Goal: Task Accomplishment & Management: Manage account settings

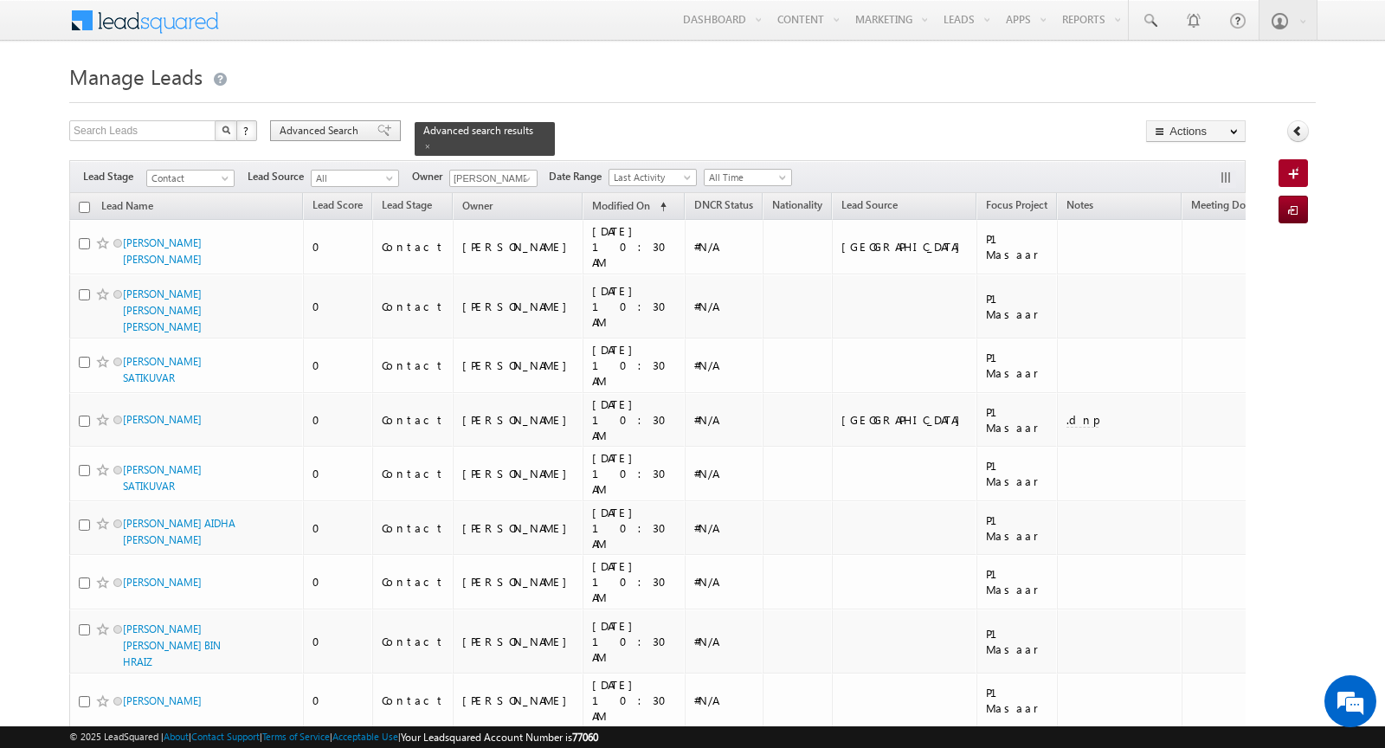
click at [310, 129] on span "Advanced Search" at bounding box center [322, 131] width 84 height 16
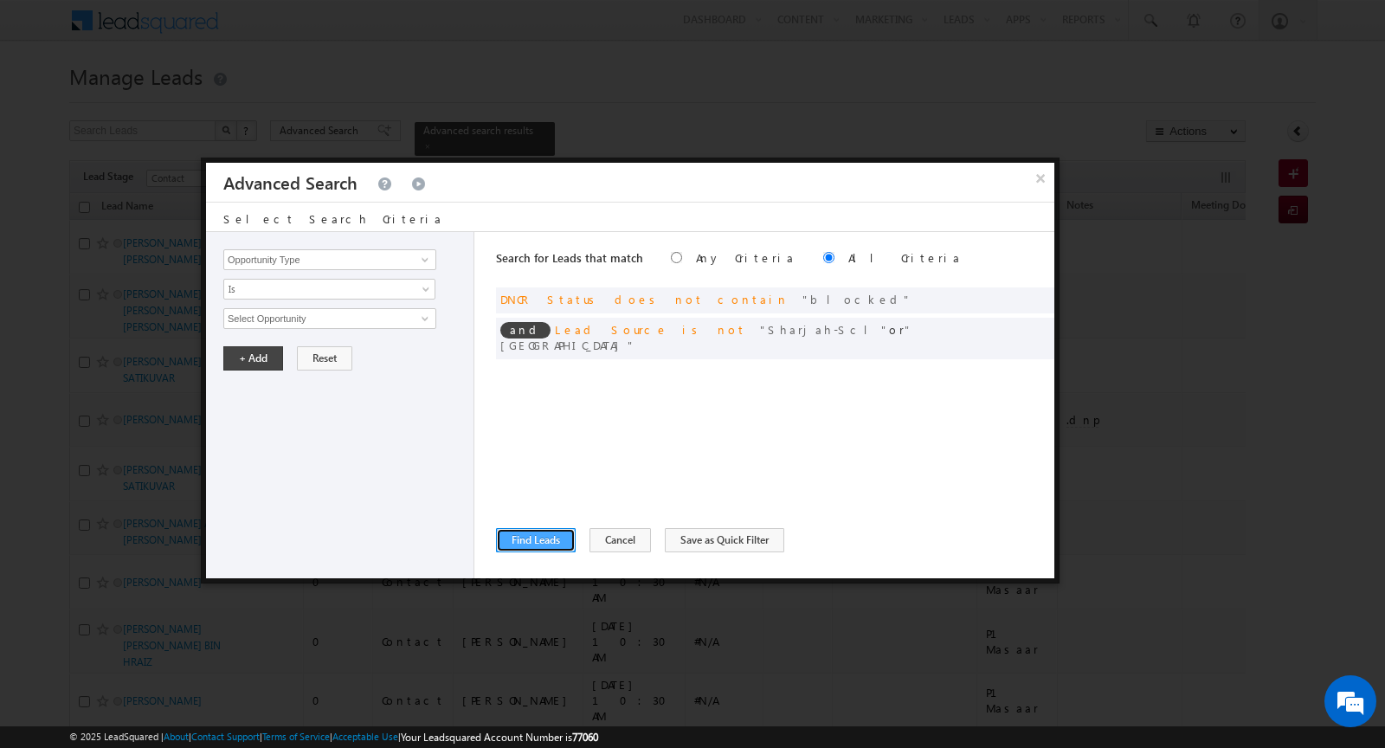
click at [525, 544] on button "Find Leads" at bounding box center [536, 540] width 80 height 24
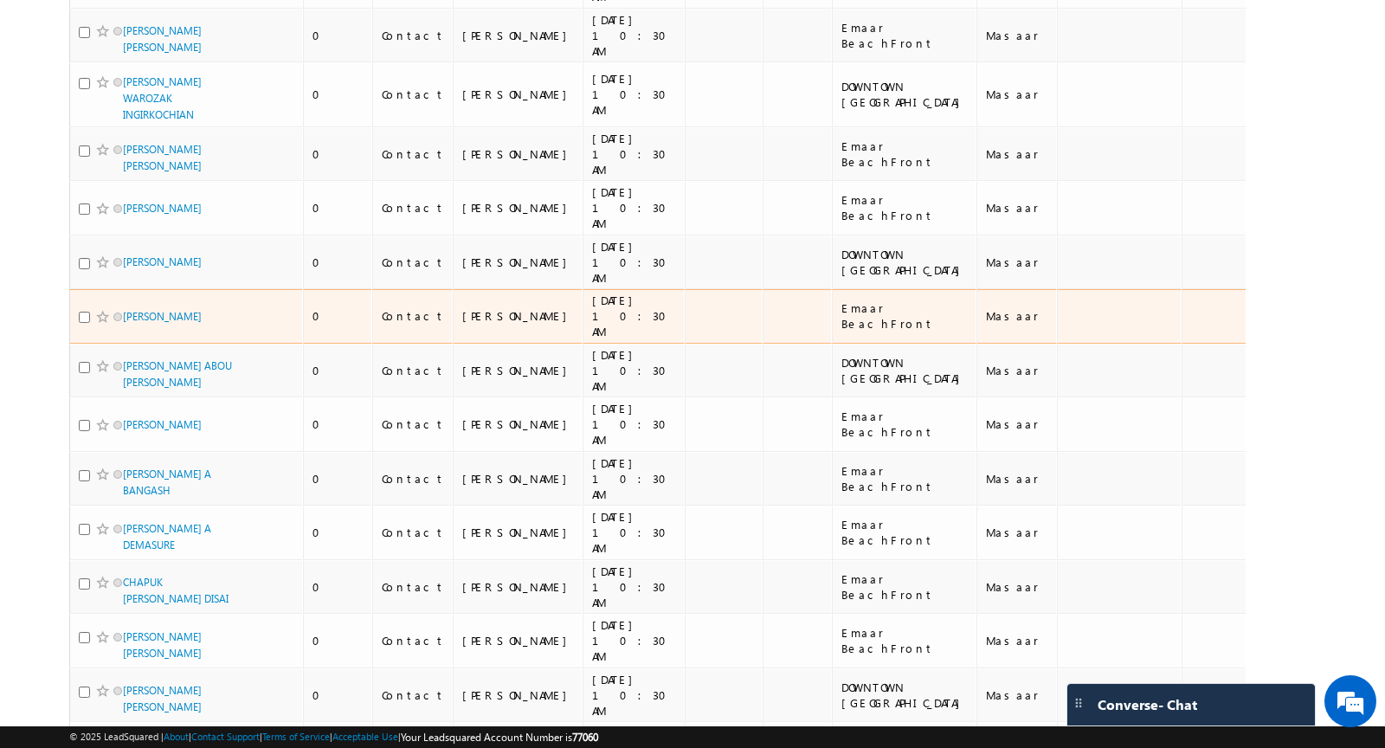
scroll to position [10361, 0]
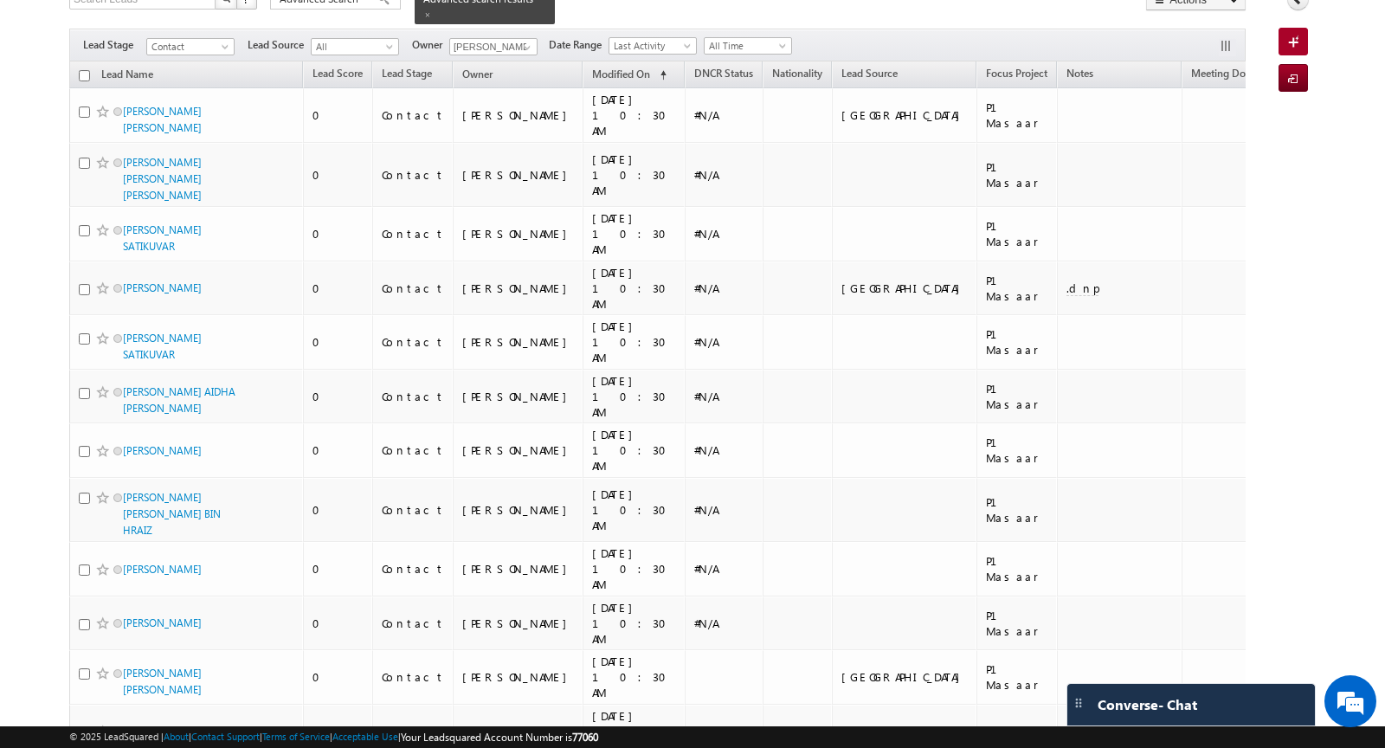
scroll to position [0, 0]
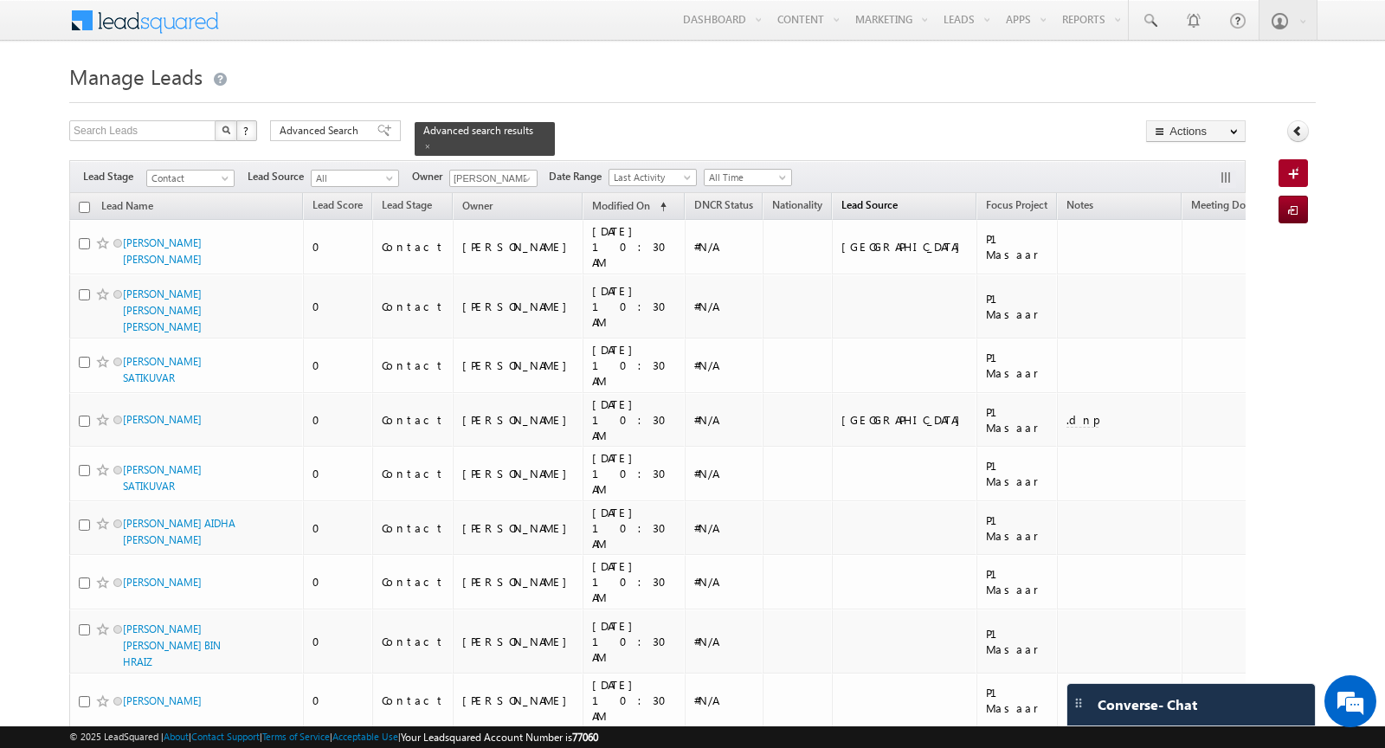
click at [841, 208] on span "Lead Source" at bounding box center [869, 204] width 56 height 13
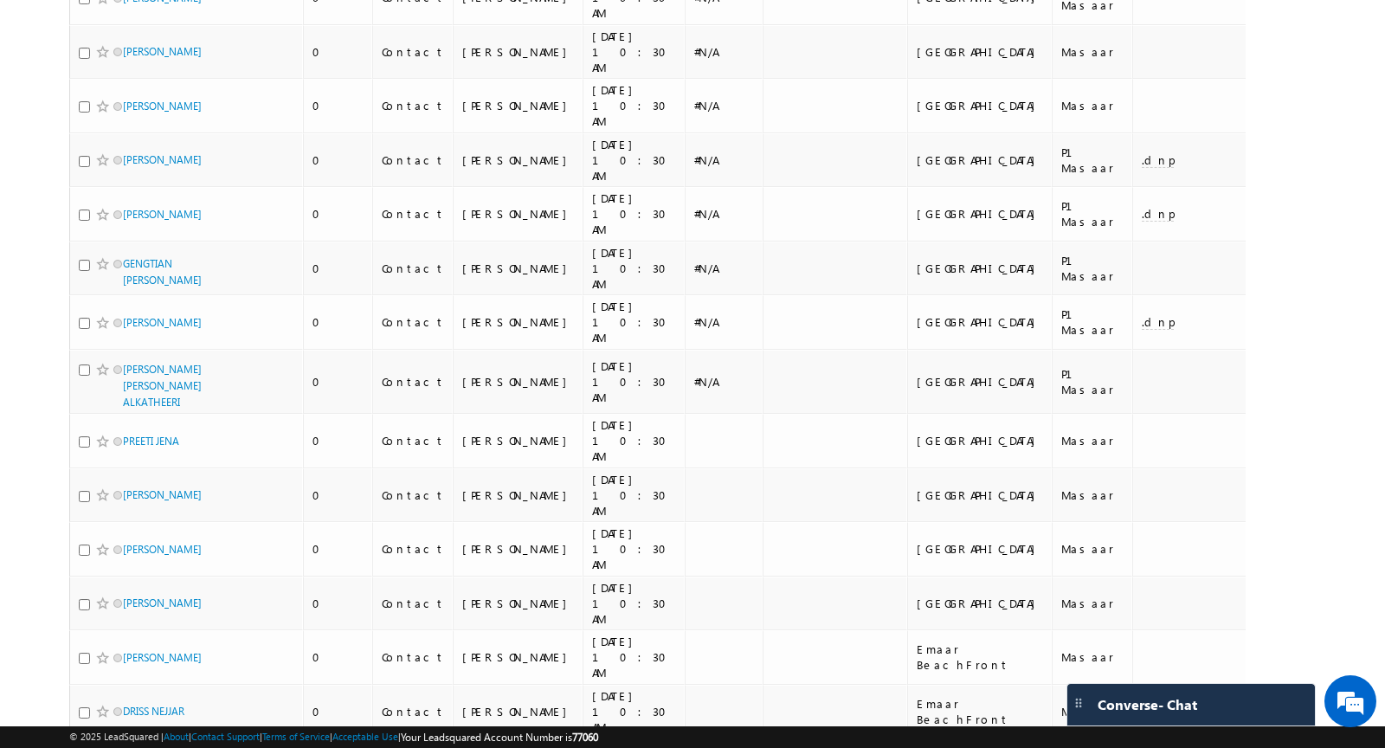
scroll to position [10107, 0]
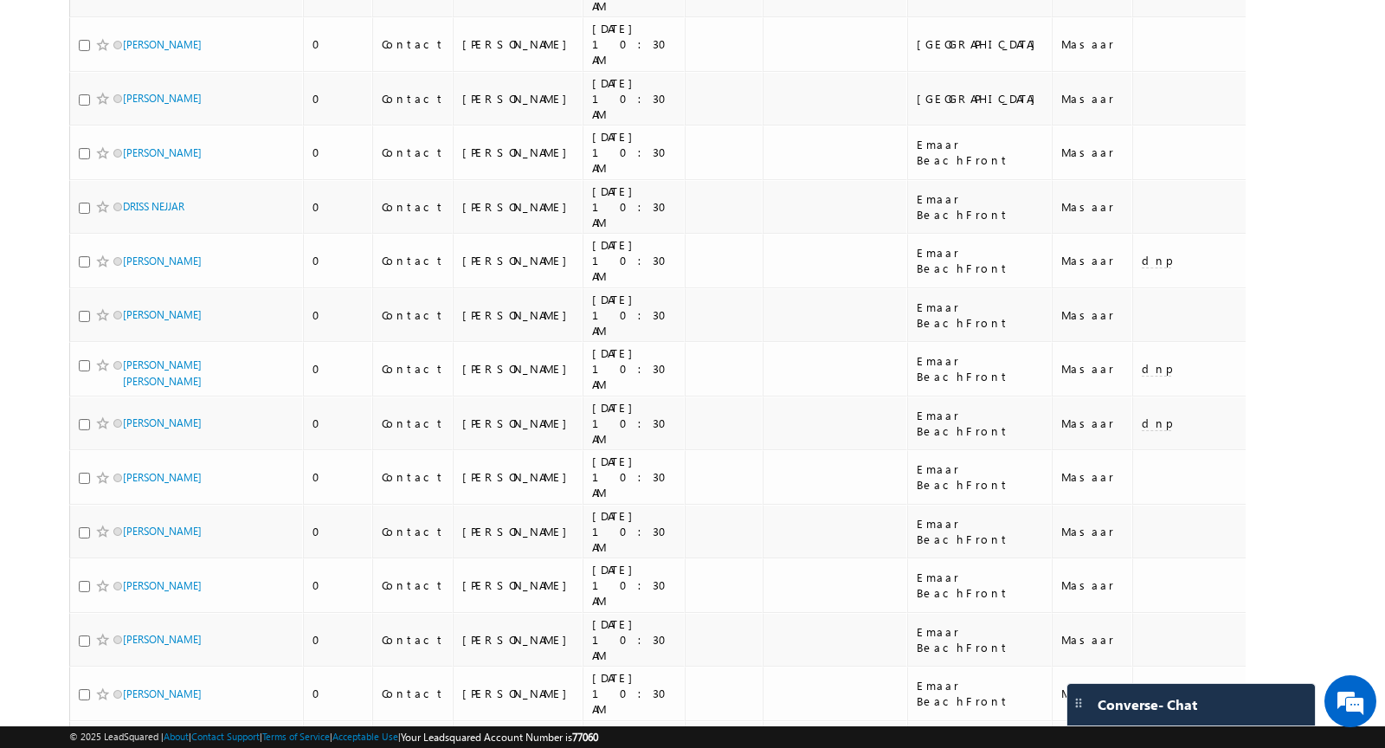
click at [127, 712] on li "100" at bounding box center [129, 717] width 42 height 17
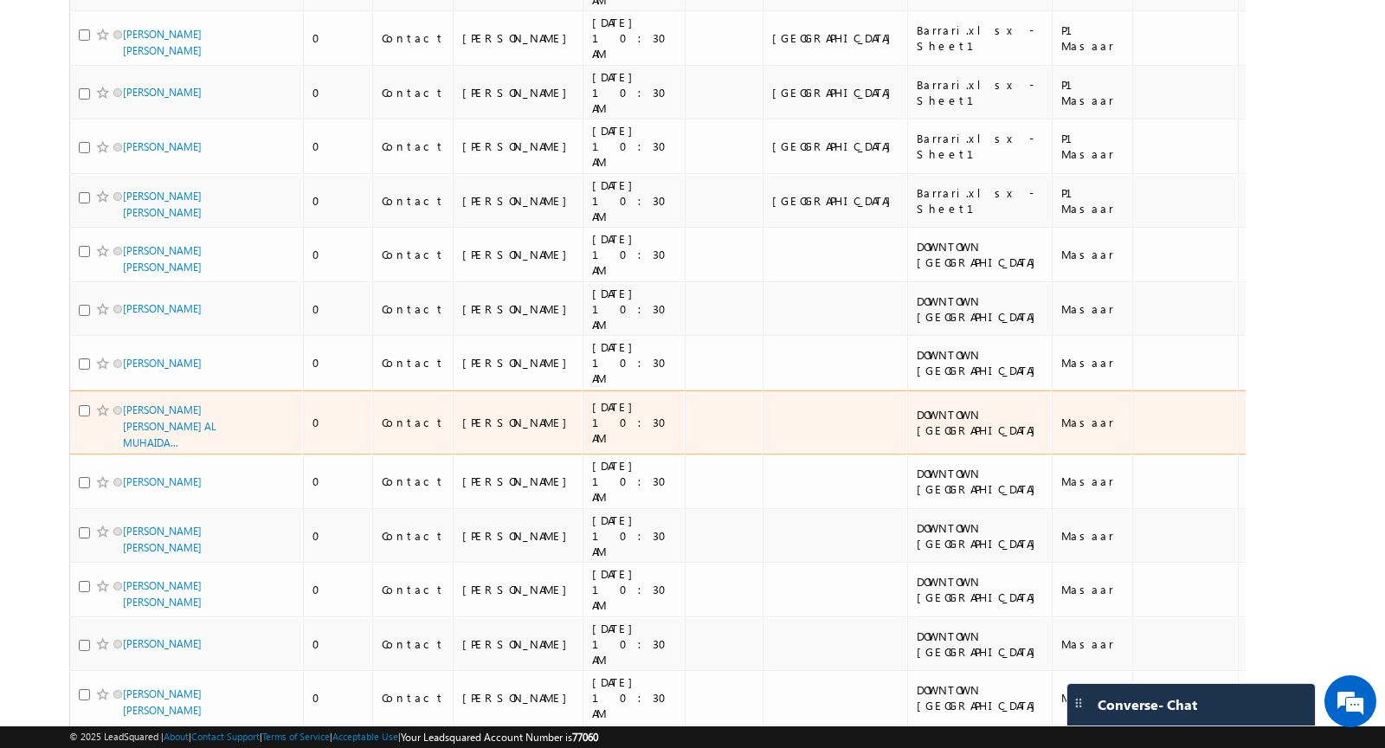
scroll to position [0, 0]
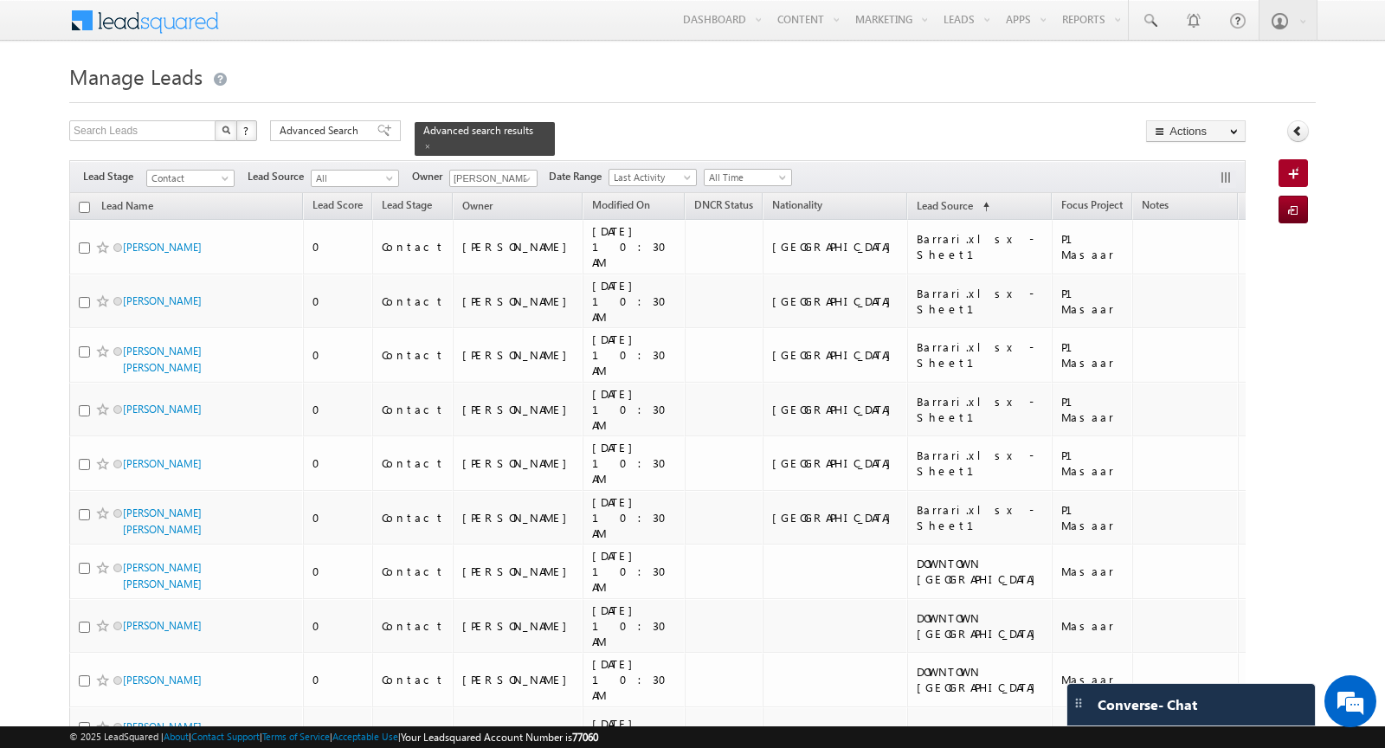
click at [83, 205] on input "checkbox" at bounding box center [84, 207] width 11 height 11
checkbox input "true"
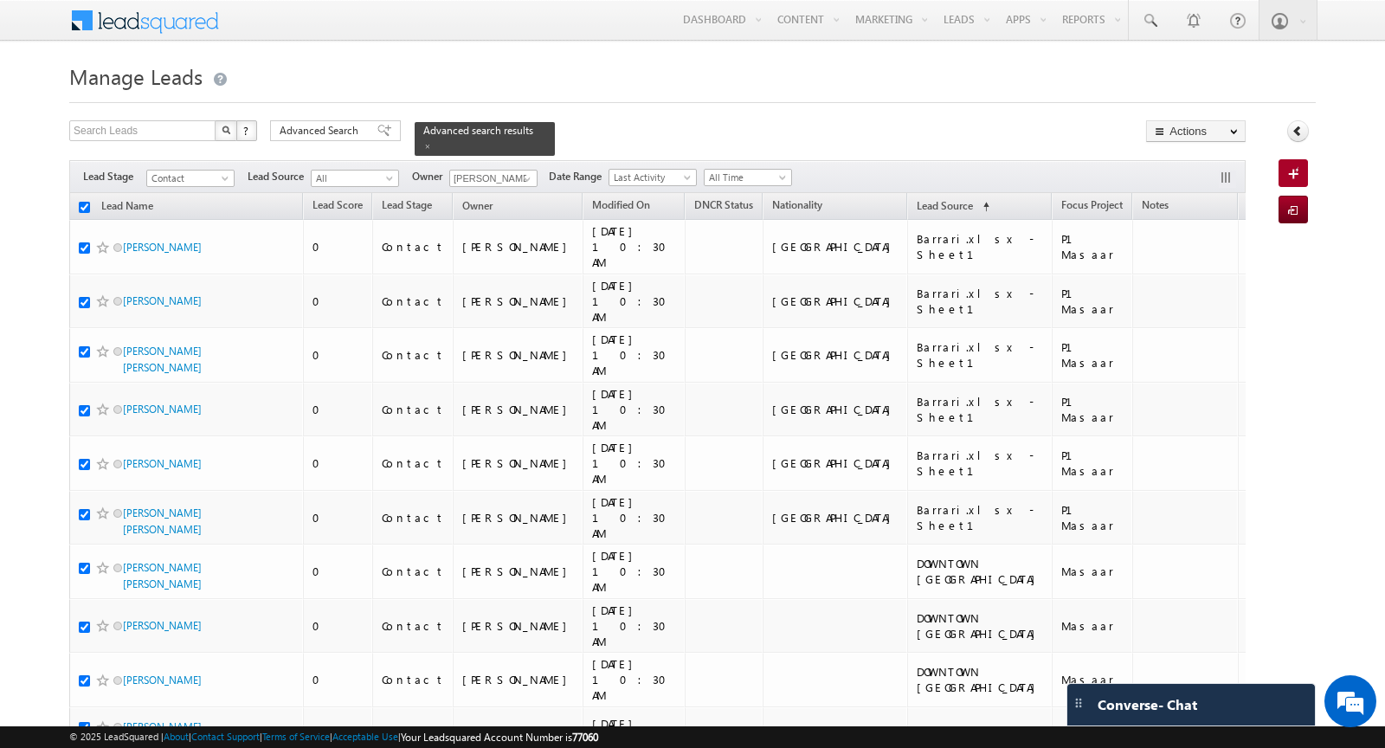
checkbox input "true"
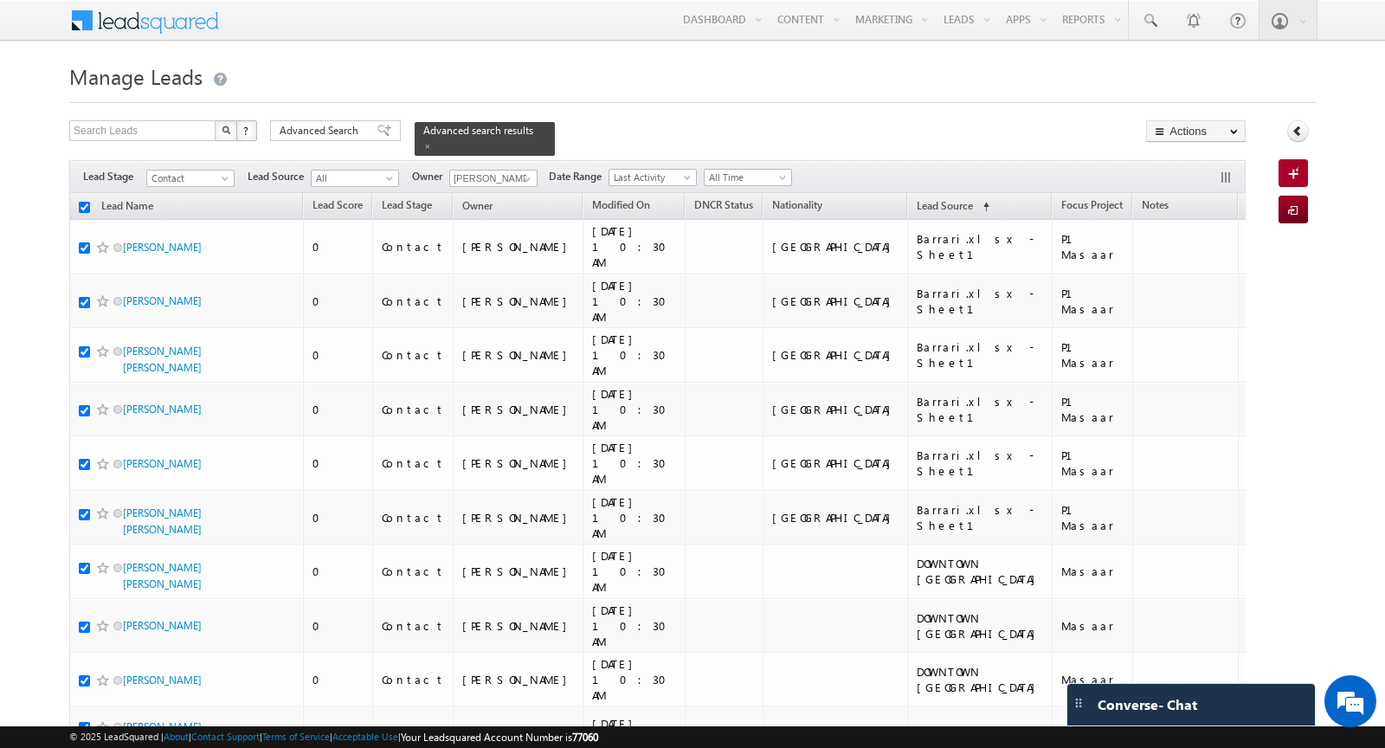
checkbox input "true"
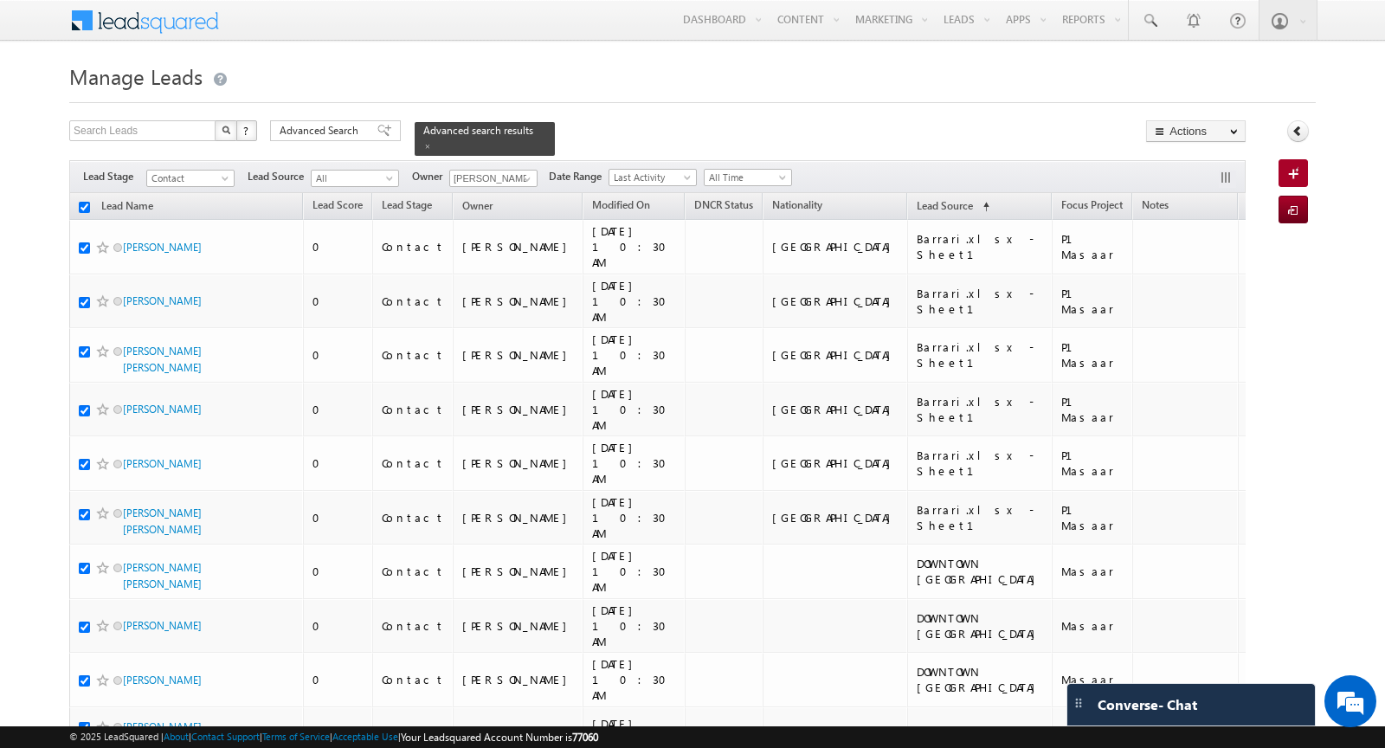
checkbox input "true"
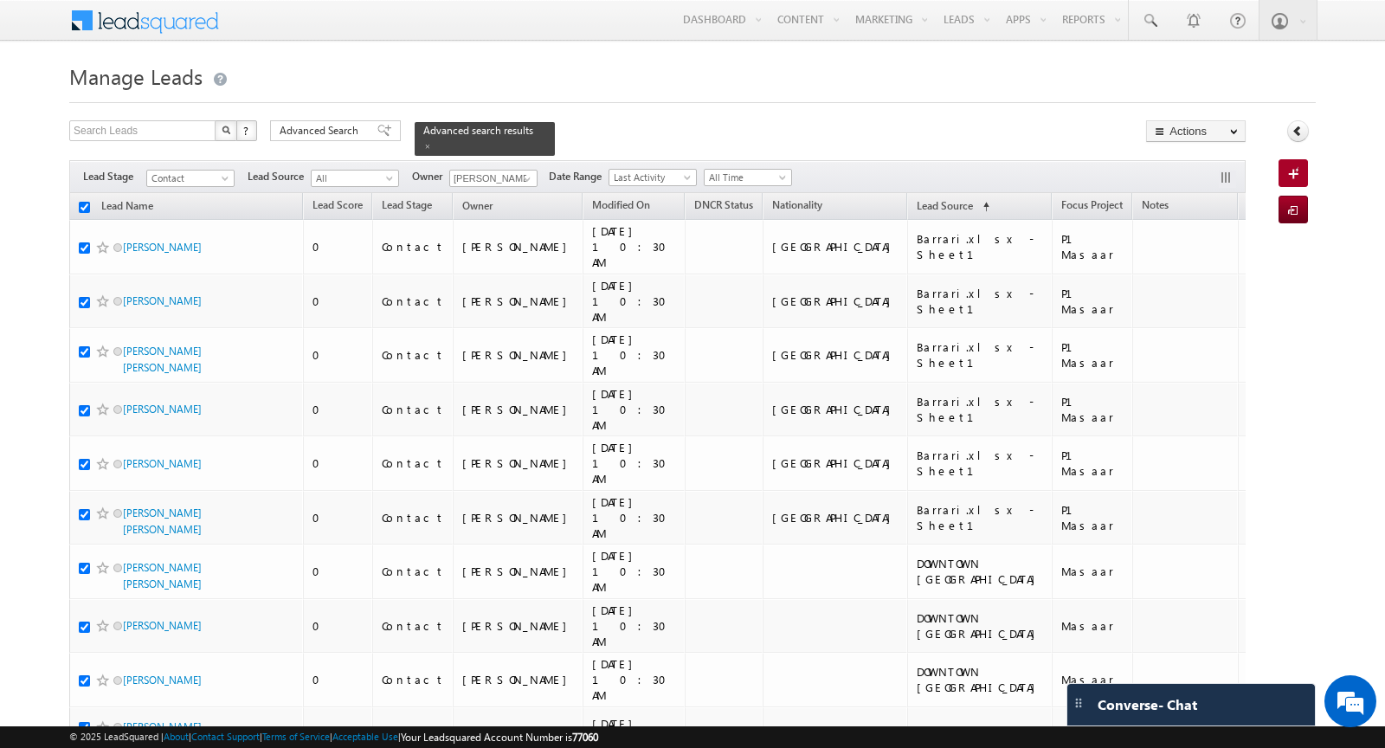
checkbox input "true"
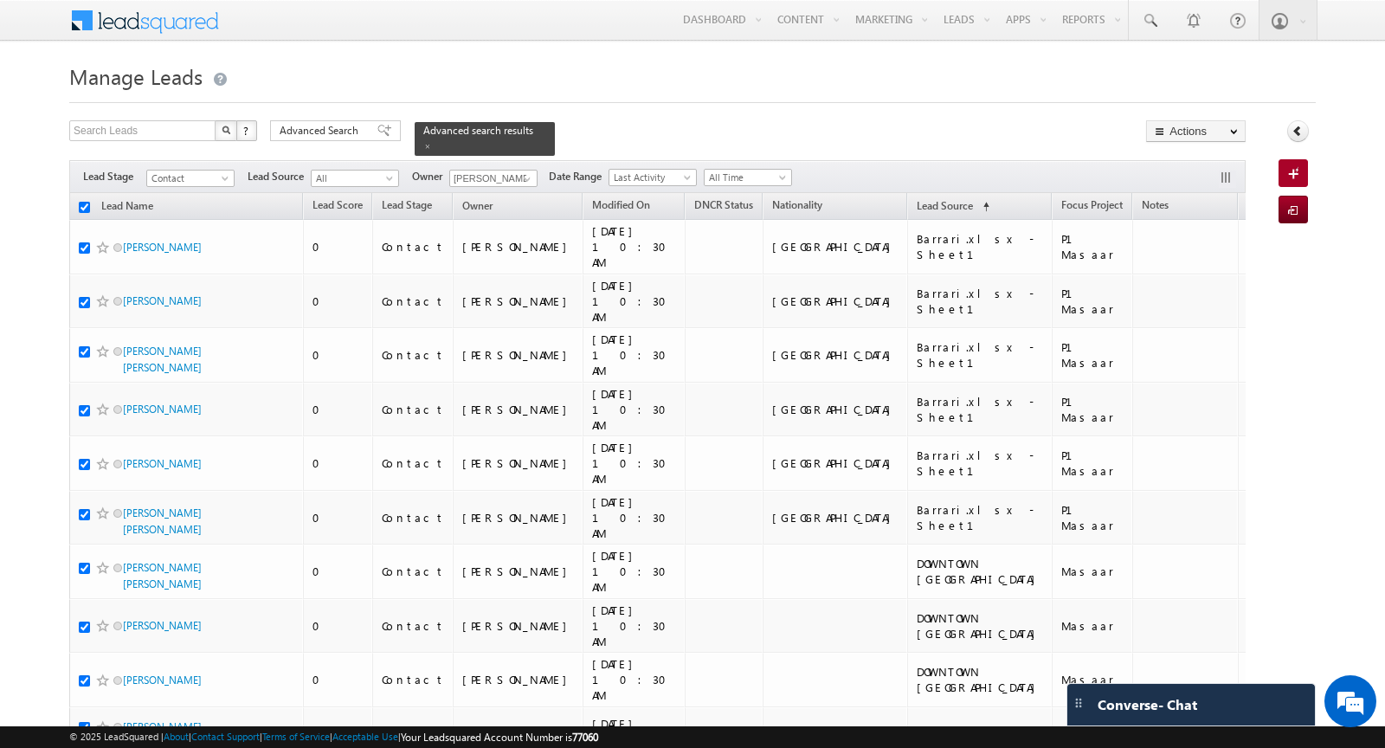
checkbox input "true"
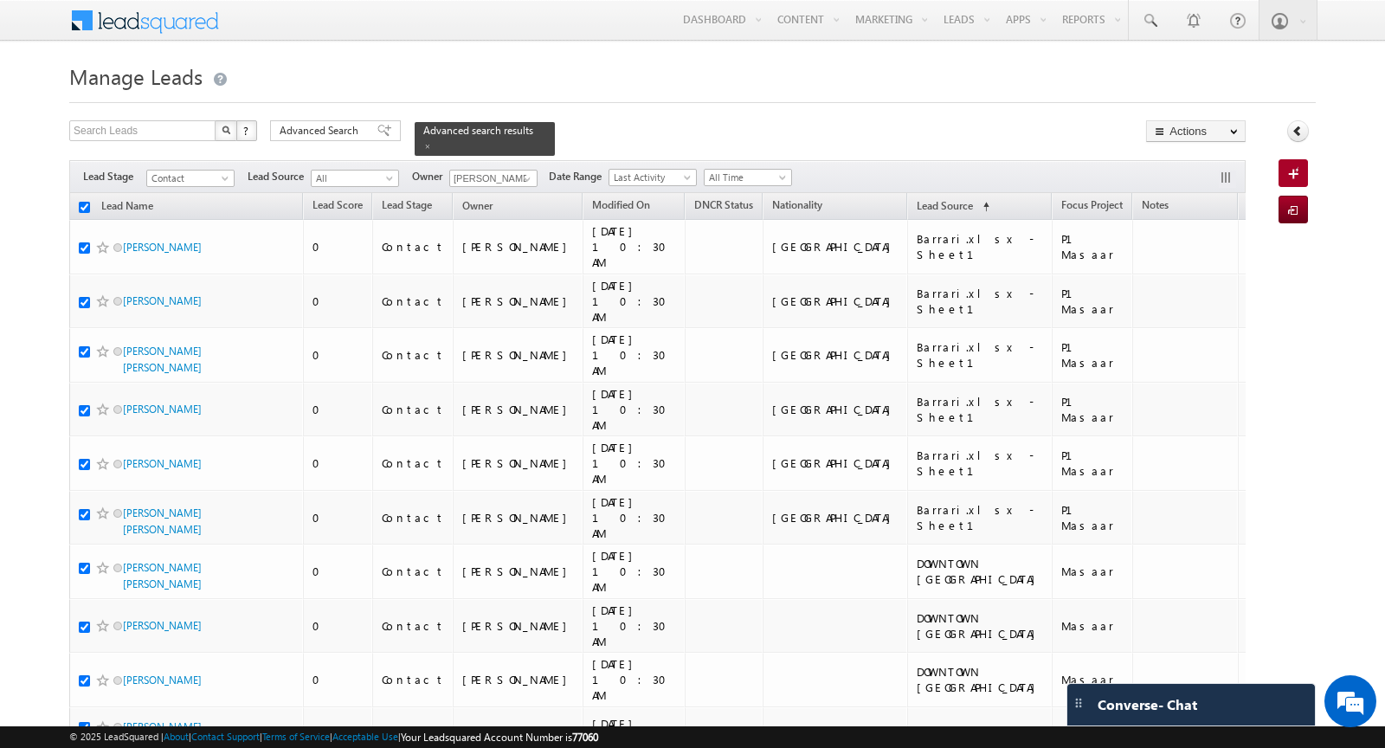
checkbox input "true"
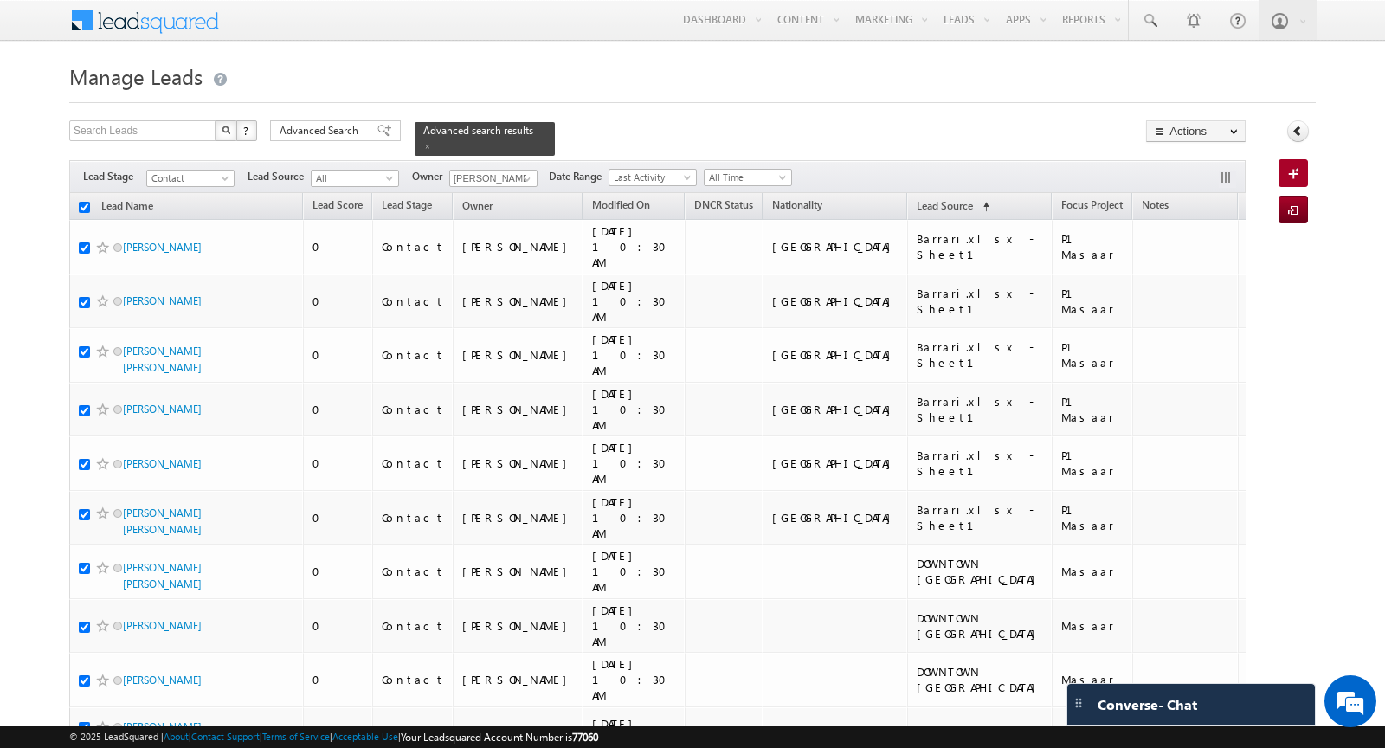
checkbox input "true"
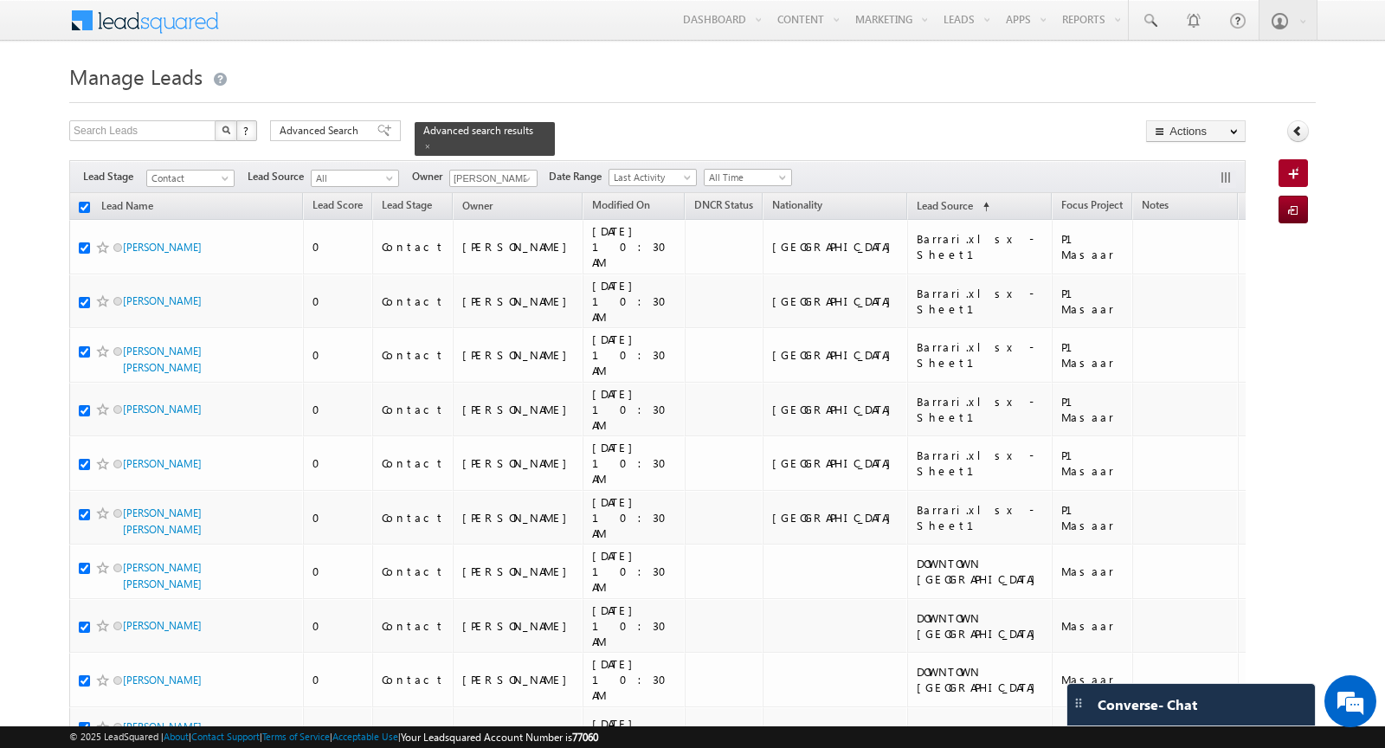
checkbox input "true"
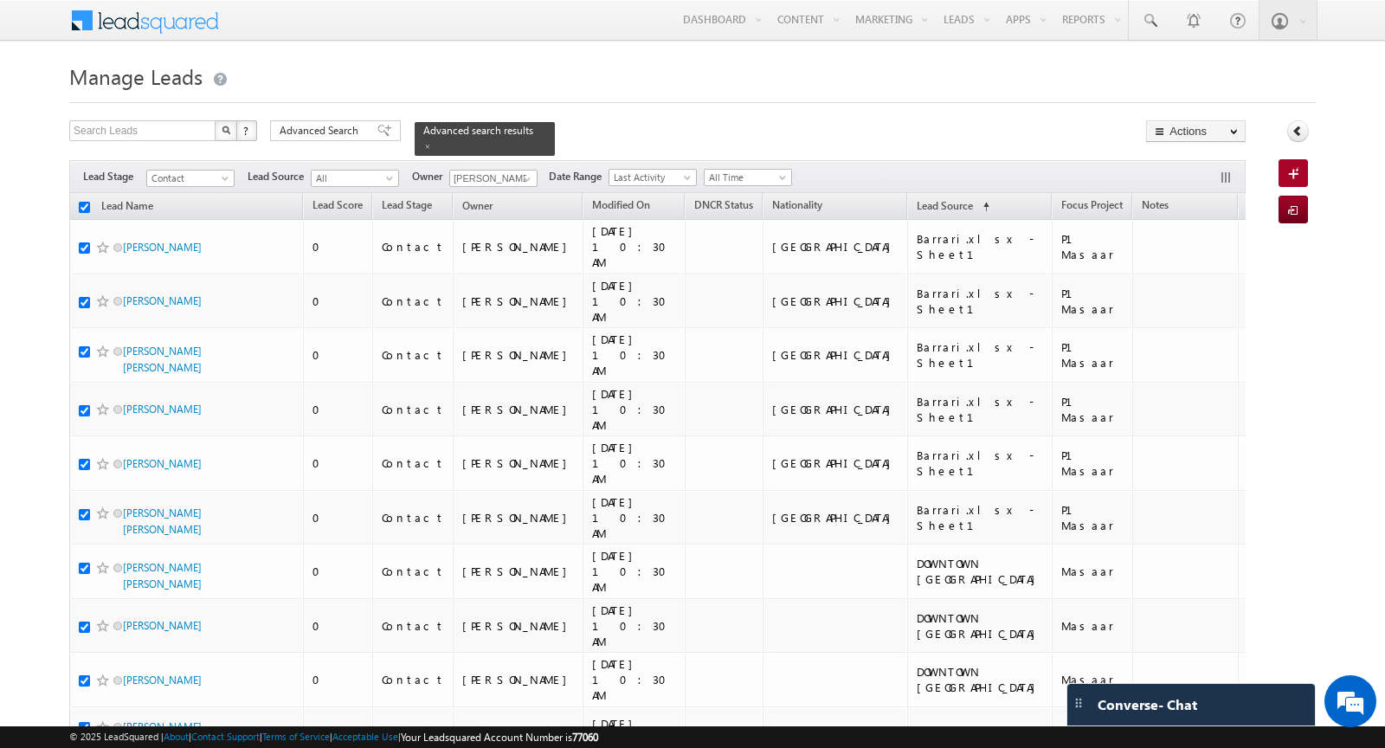
checkbox input "true"
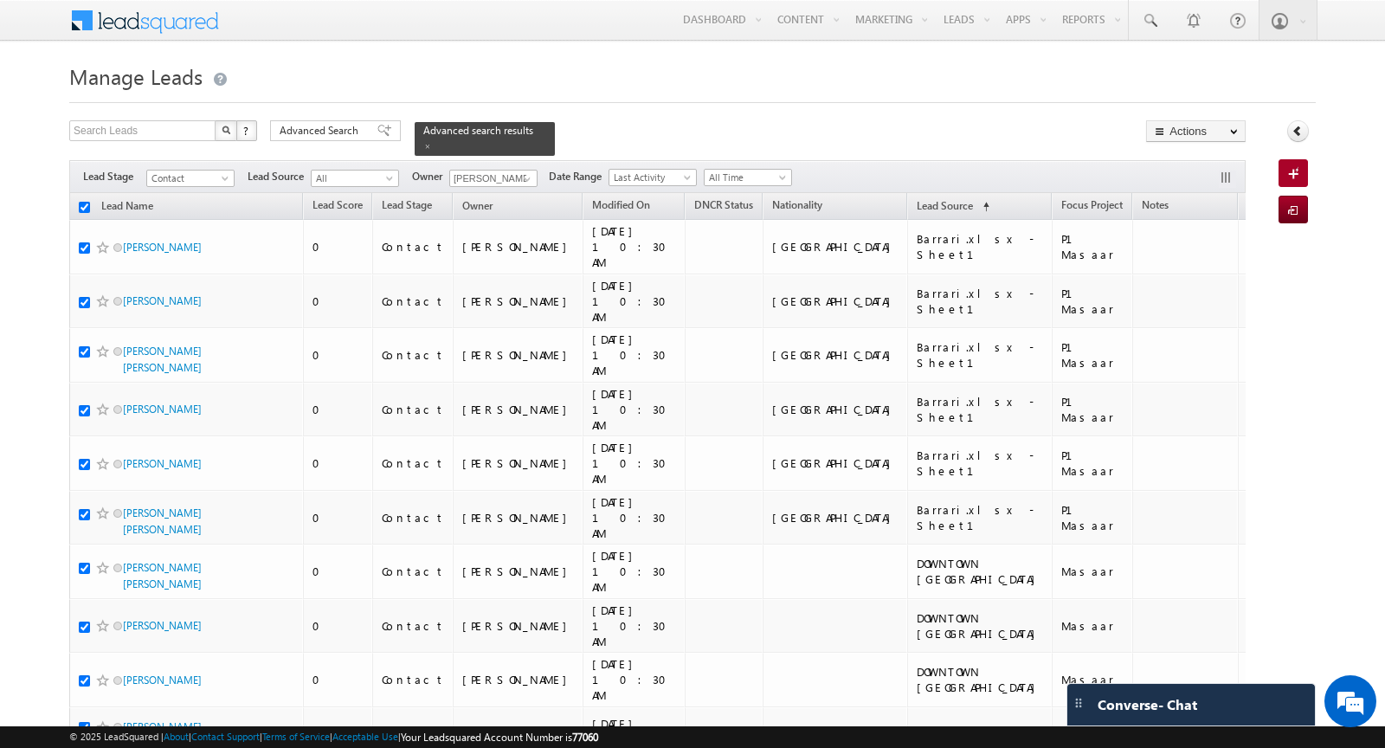
checkbox input "true"
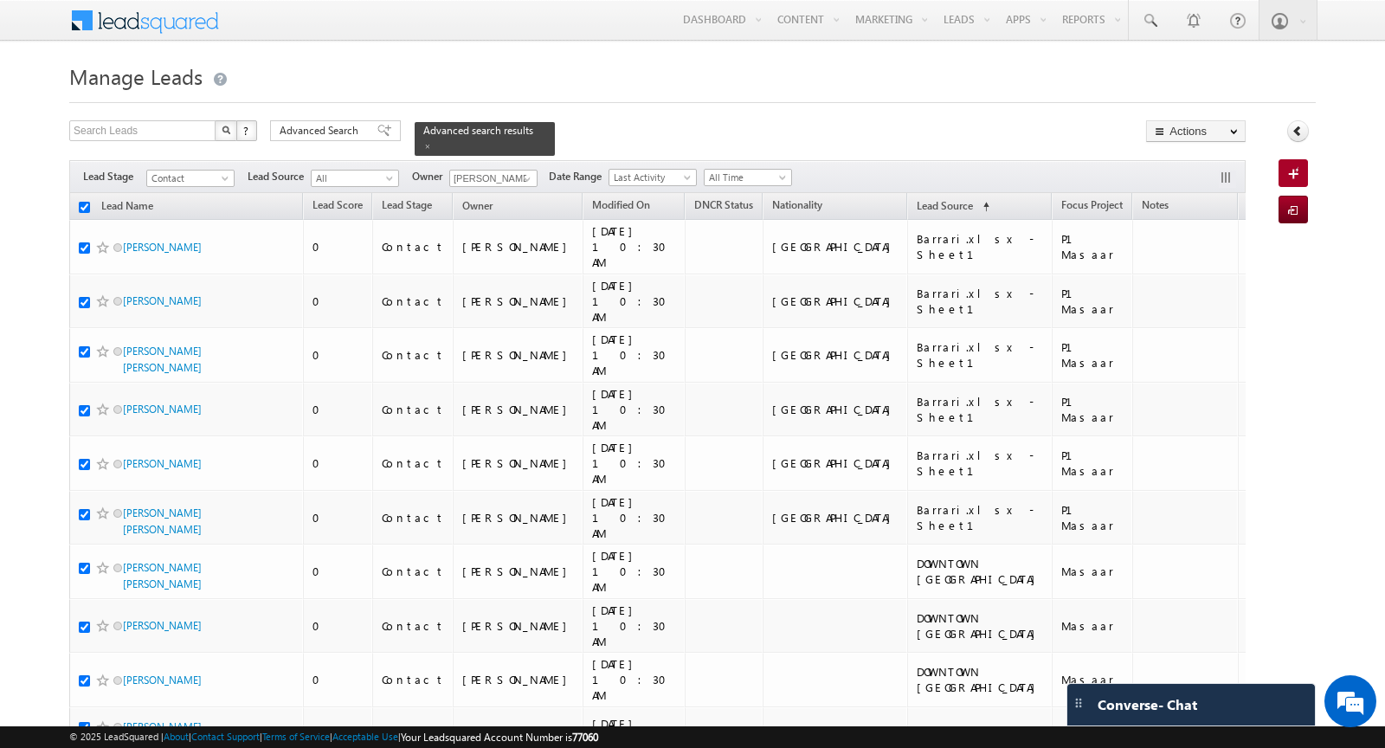
checkbox input "true"
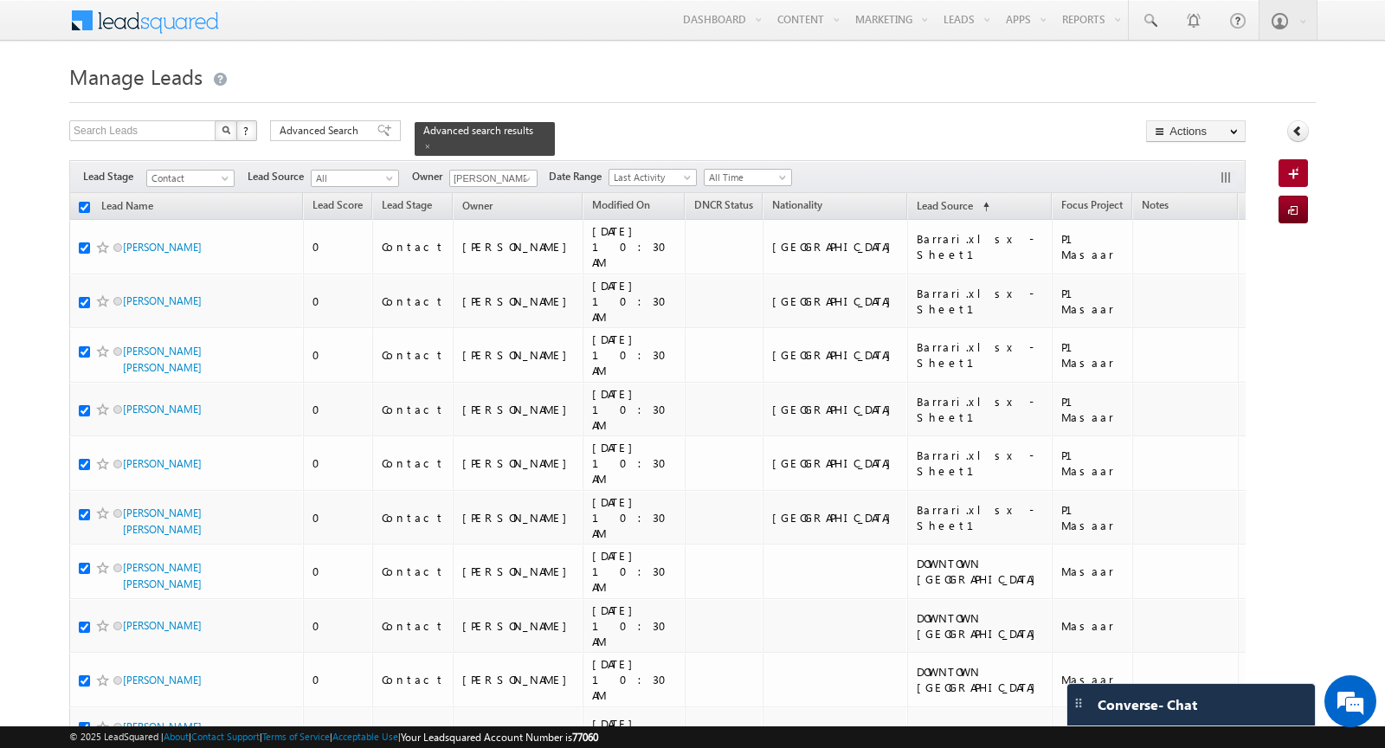
checkbox input "true"
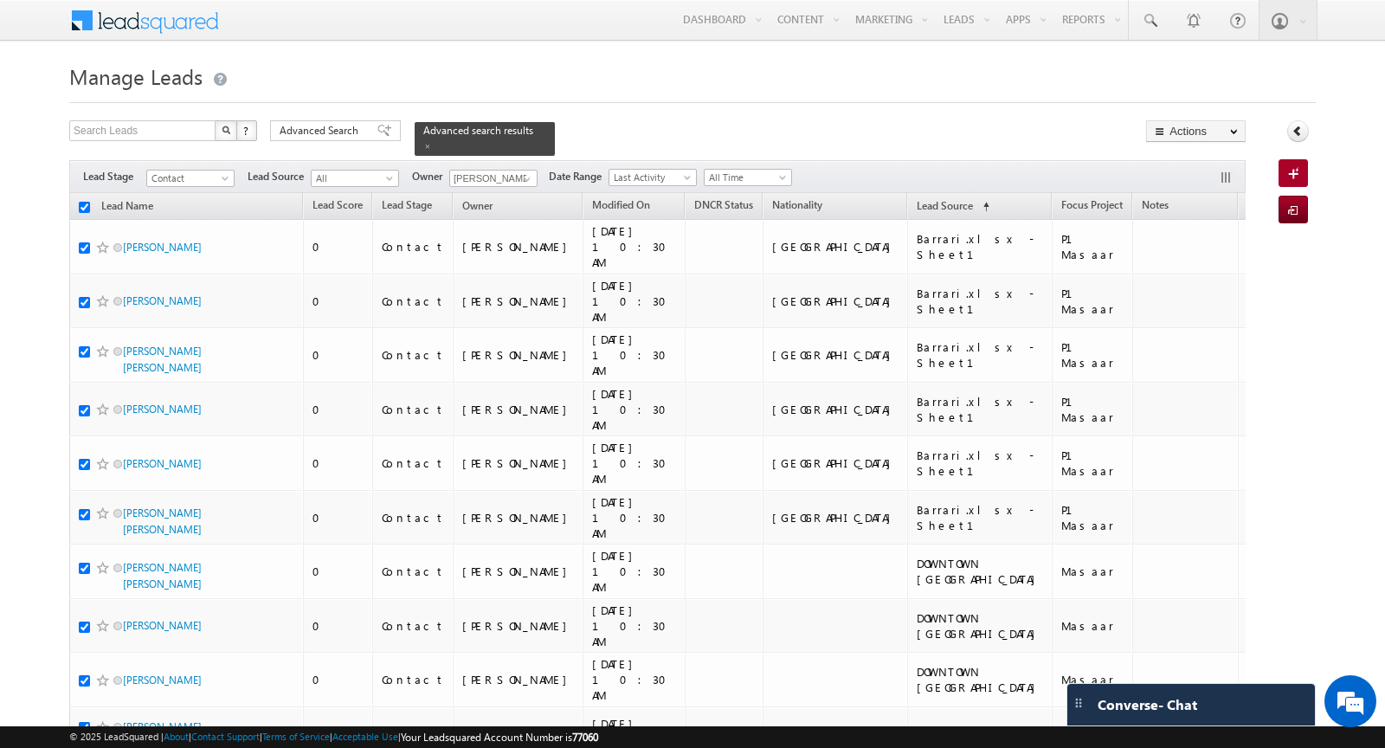
checkbox input "true"
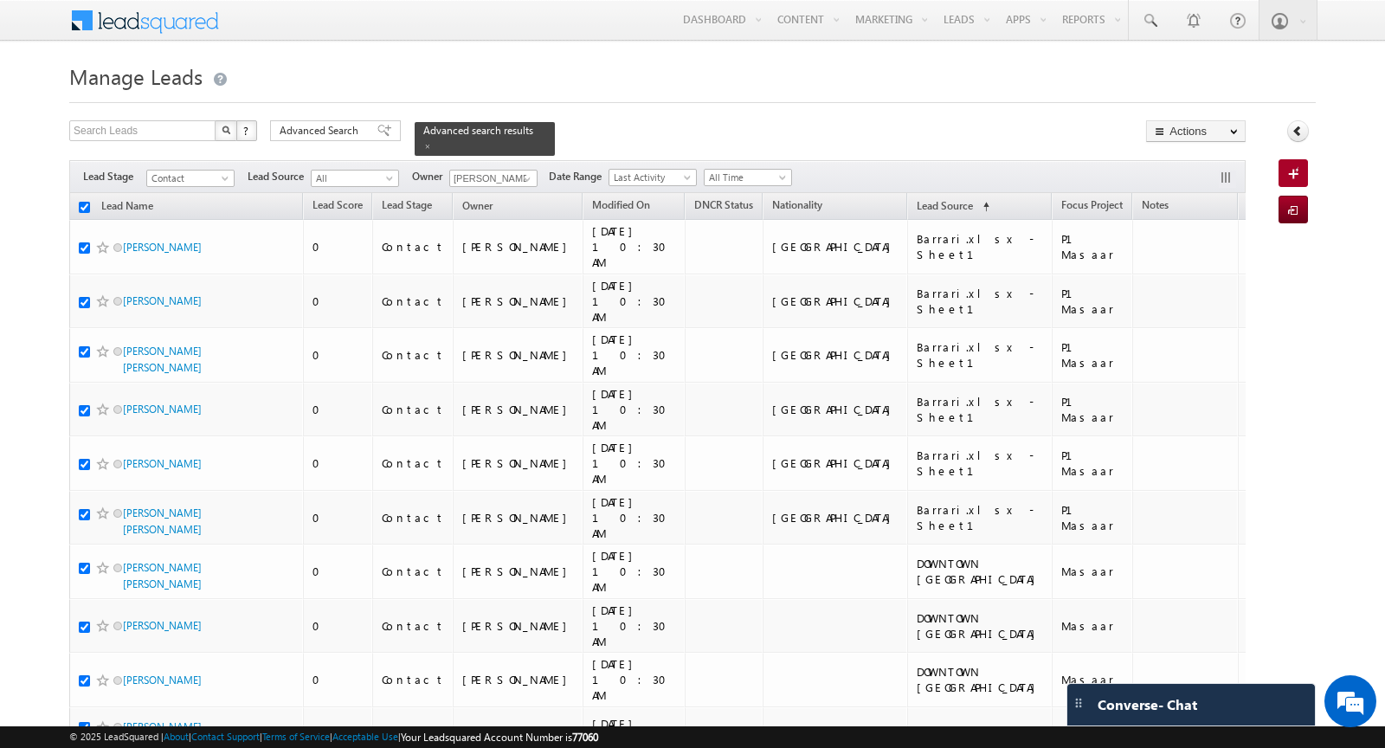
checkbox input "true"
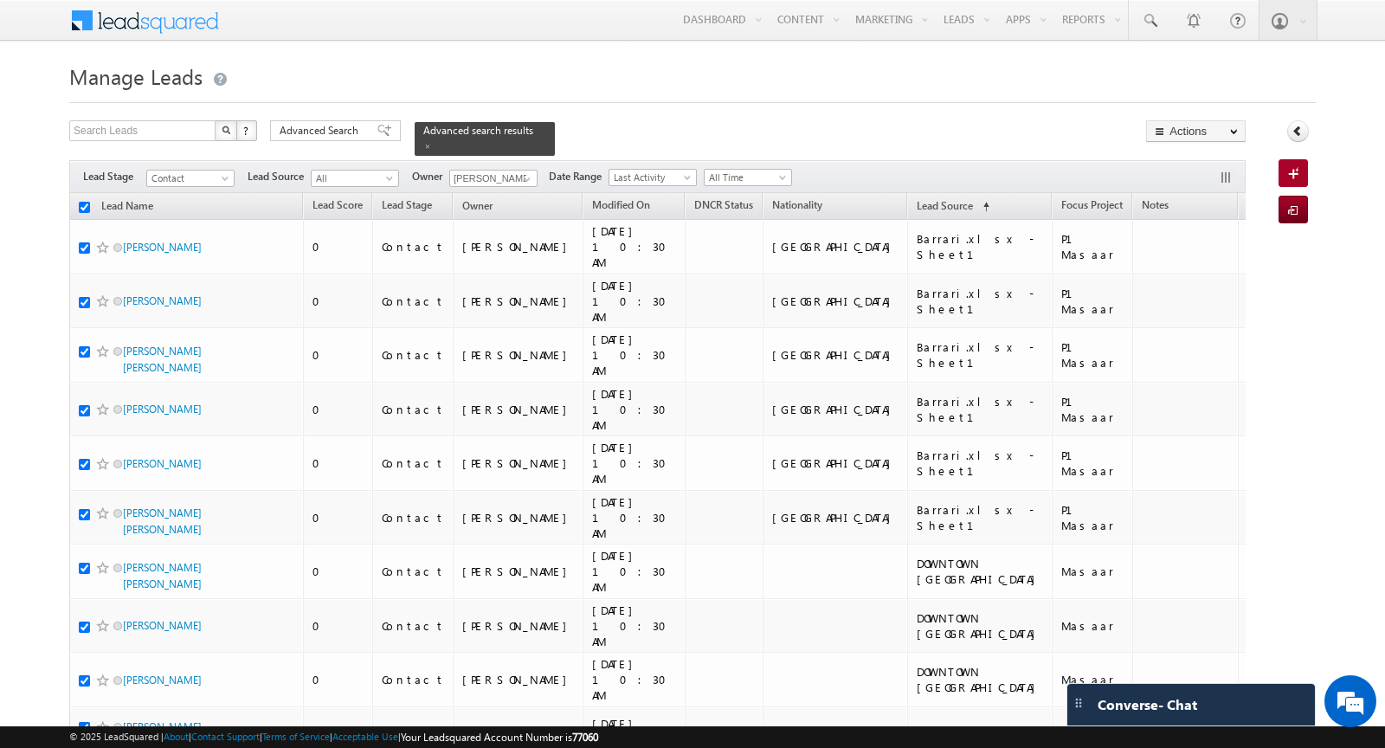
checkbox input "true"
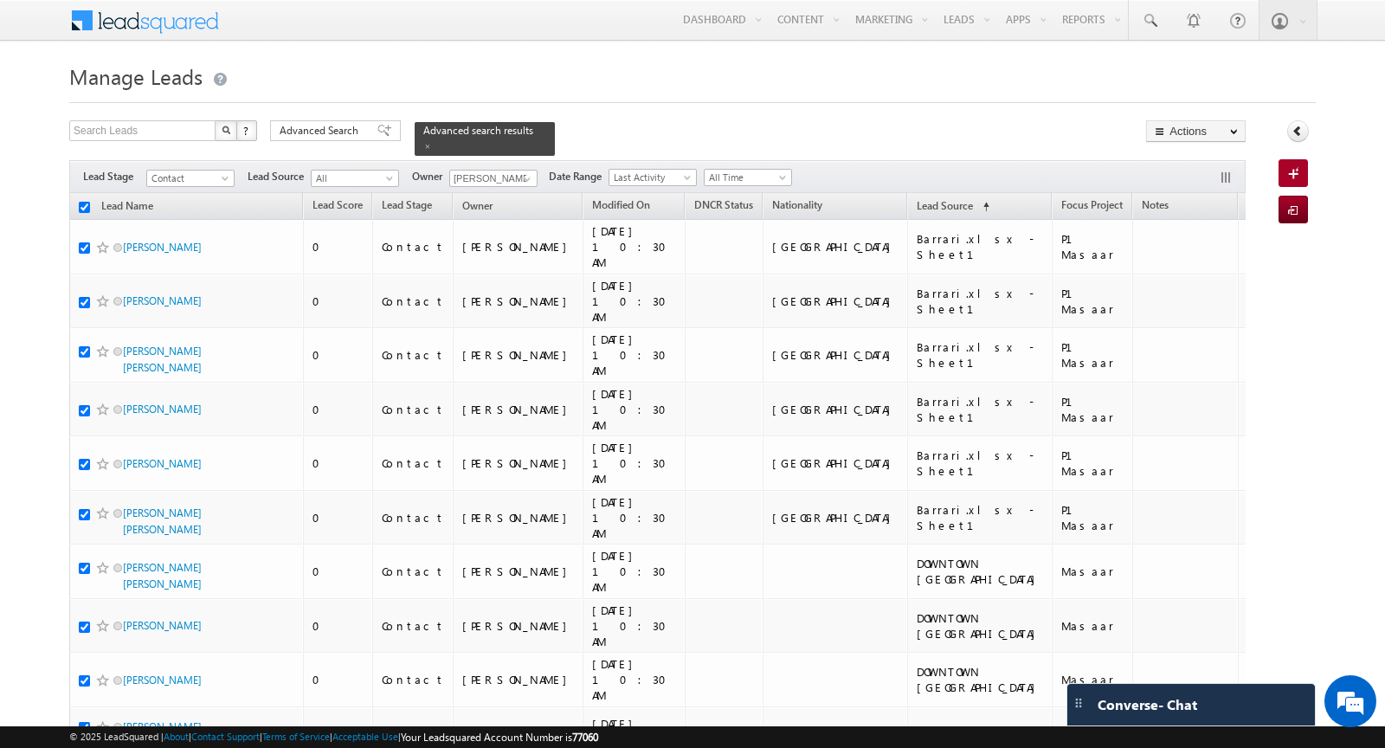
checkbox input "true"
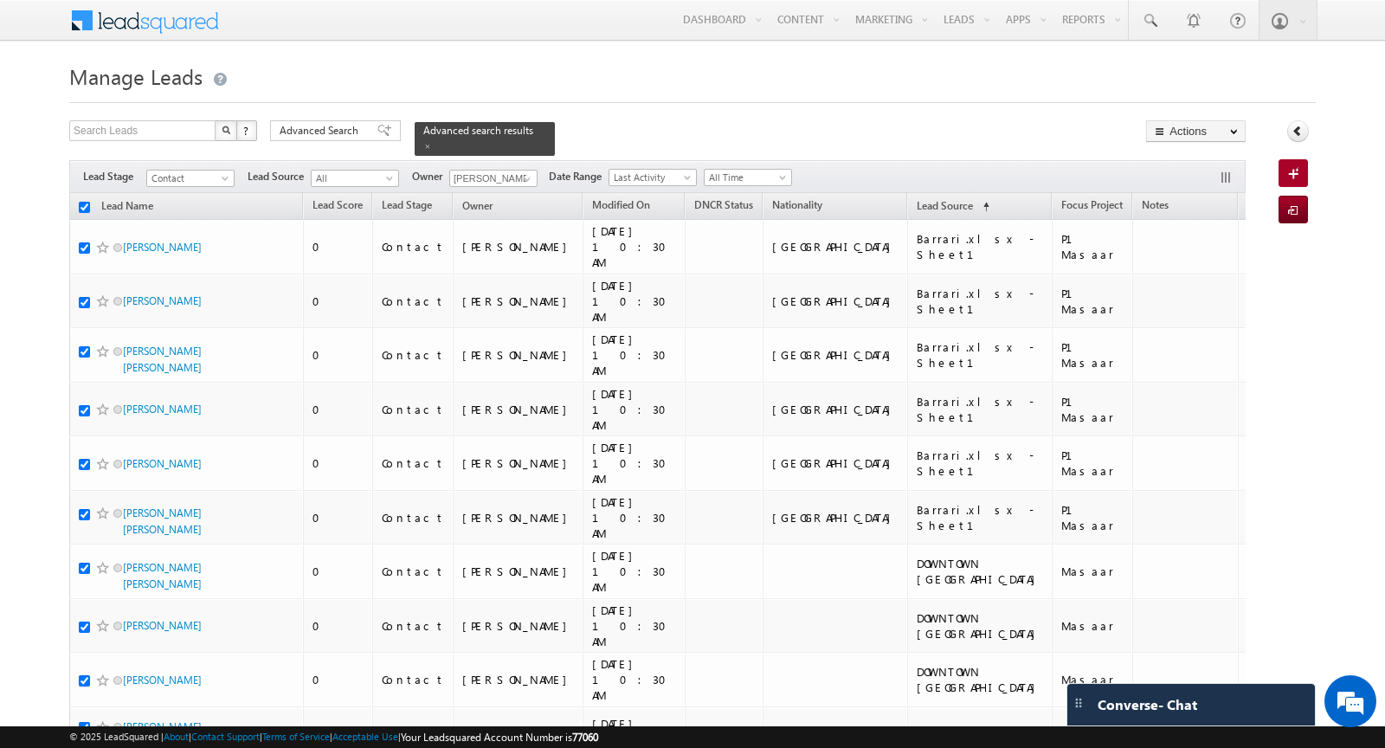
checkbox input "true"
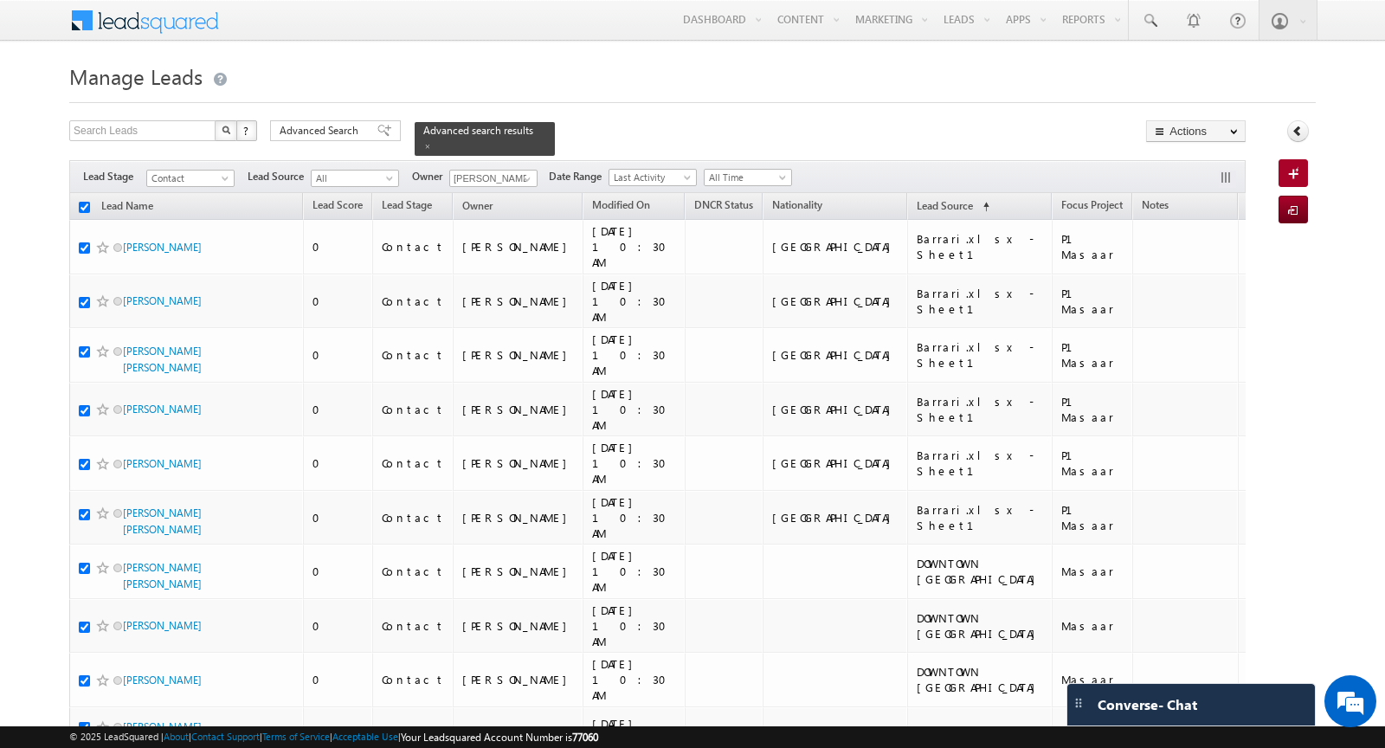
checkbox input "true"
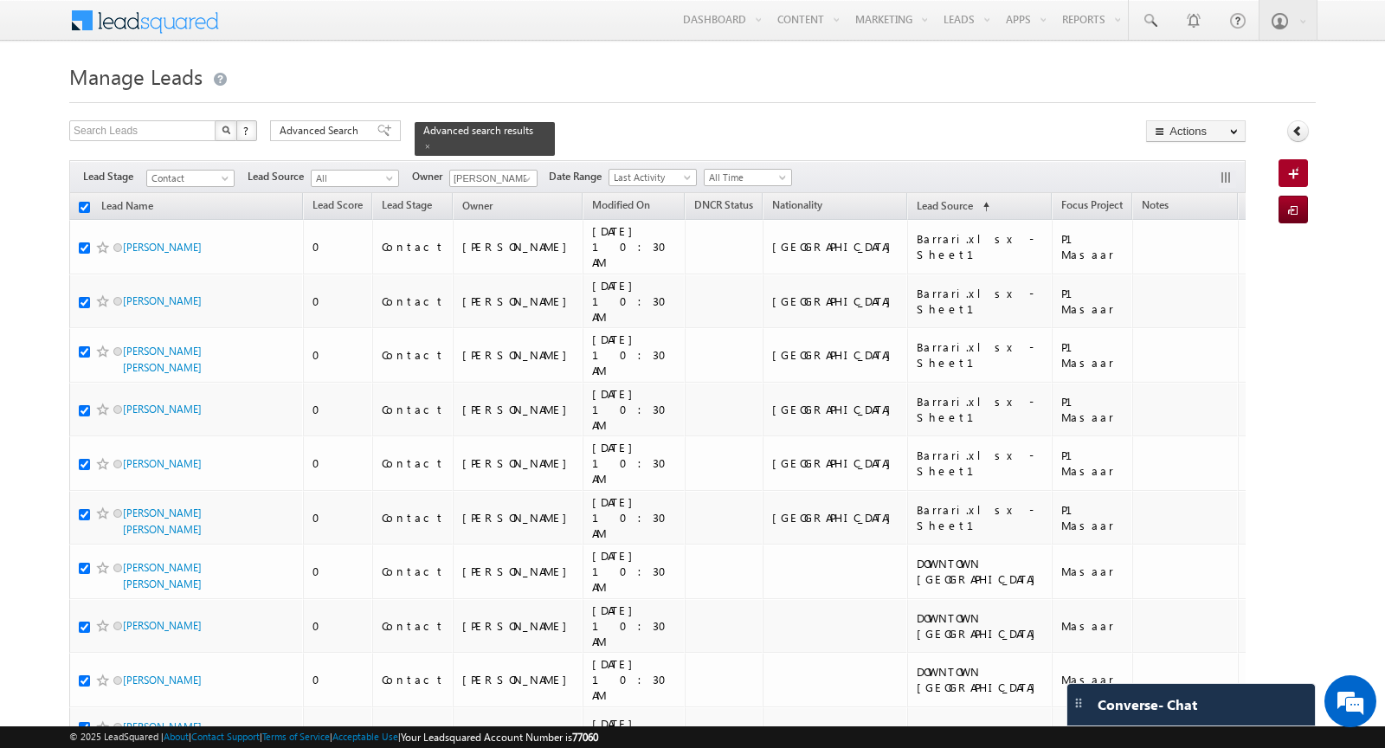
checkbox input "true"
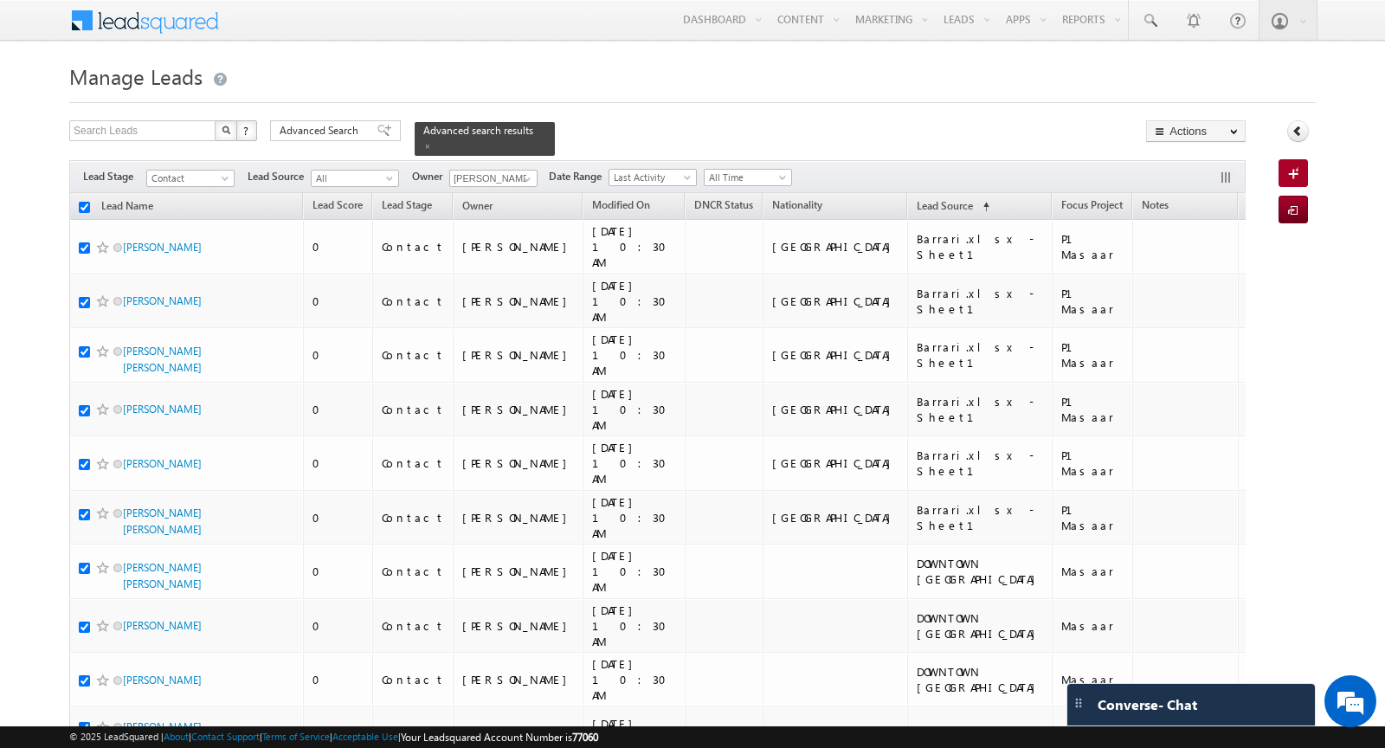
checkbox input "true"
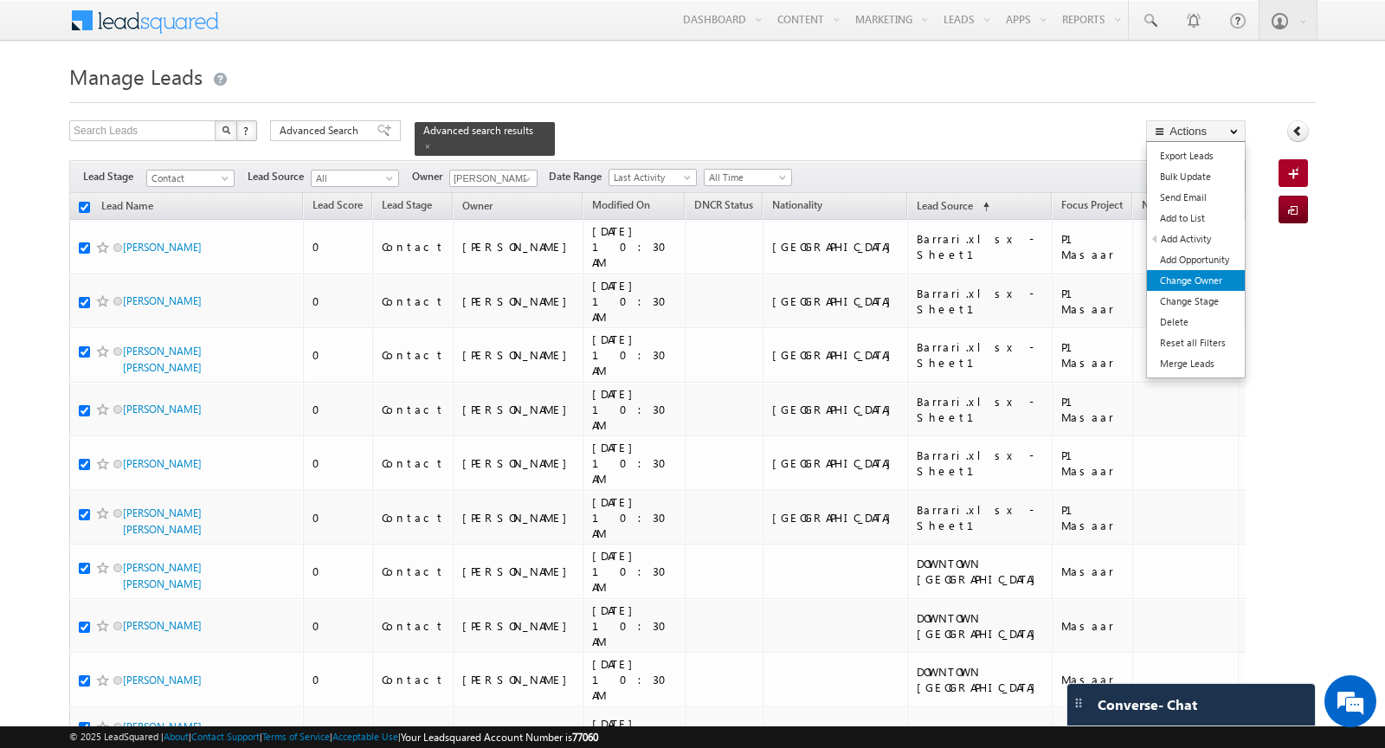
click at [1201, 283] on link "Change Owner" at bounding box center [1196, 280] width 98 height 21
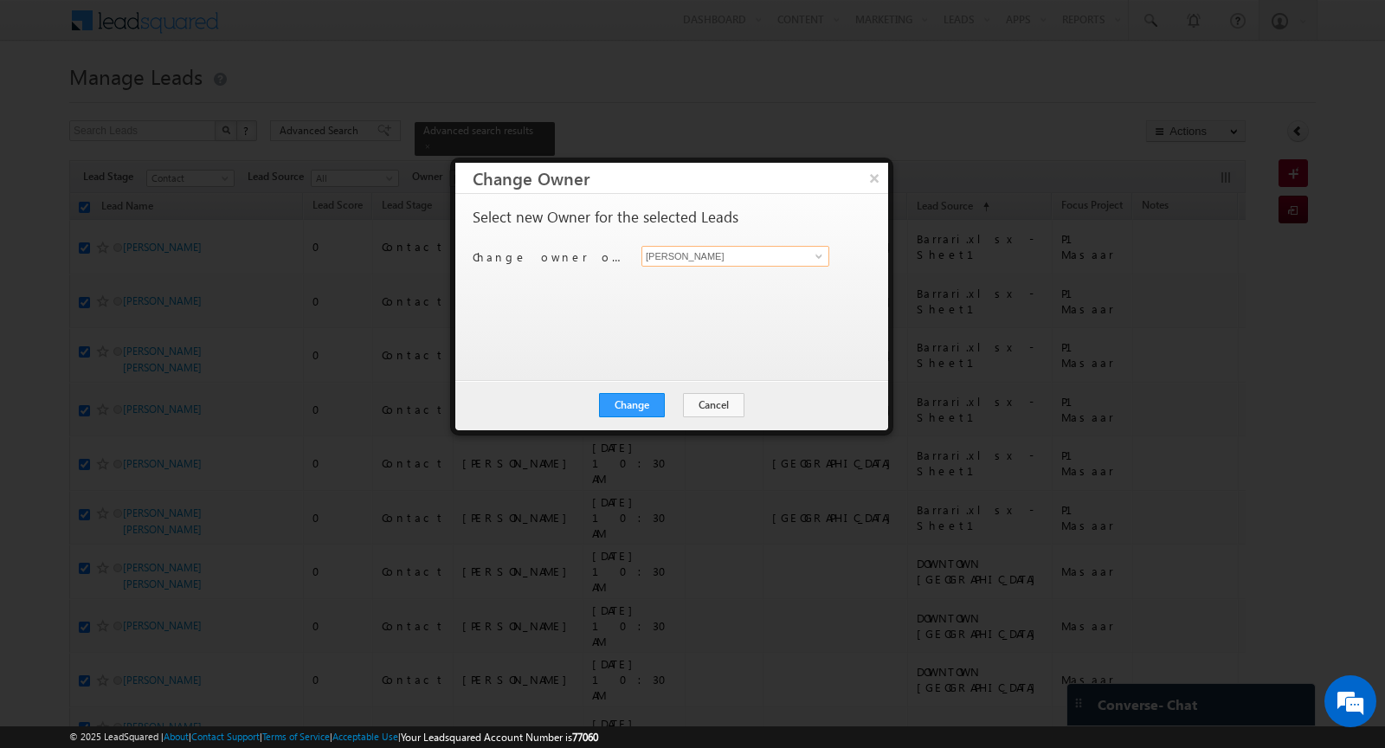
click at [768, 256] on input "[PERSON_NAME]" at bounding box center [735, 256] width 188 height 21
click at [773, 283] on span "[PERSON_NAME][EMAIL_ADDRESS][DOMAIN_NAME]" at bounding box center [726, 289] width 156 height 13
type input "[PERSON_NAME]"
click at [631, 400] on button "Change" at bounding box center [632, 405] width 66 height 24
click at [669, 398] on button "Close" at bounding box center [674, 405] width 55 height 24
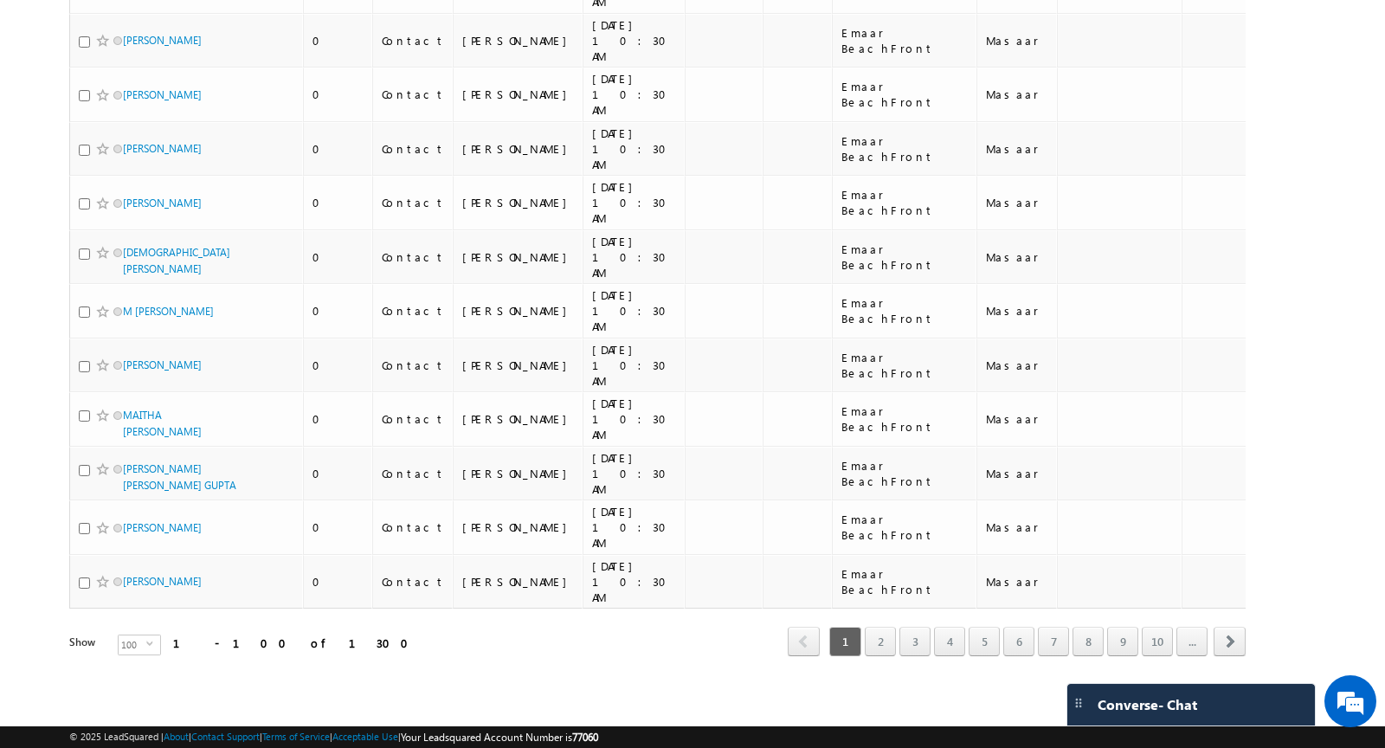
scroll to position [6700, 0]
click at [893, 643] on link "2" at bounding box center [880, 641] width 31 height 29
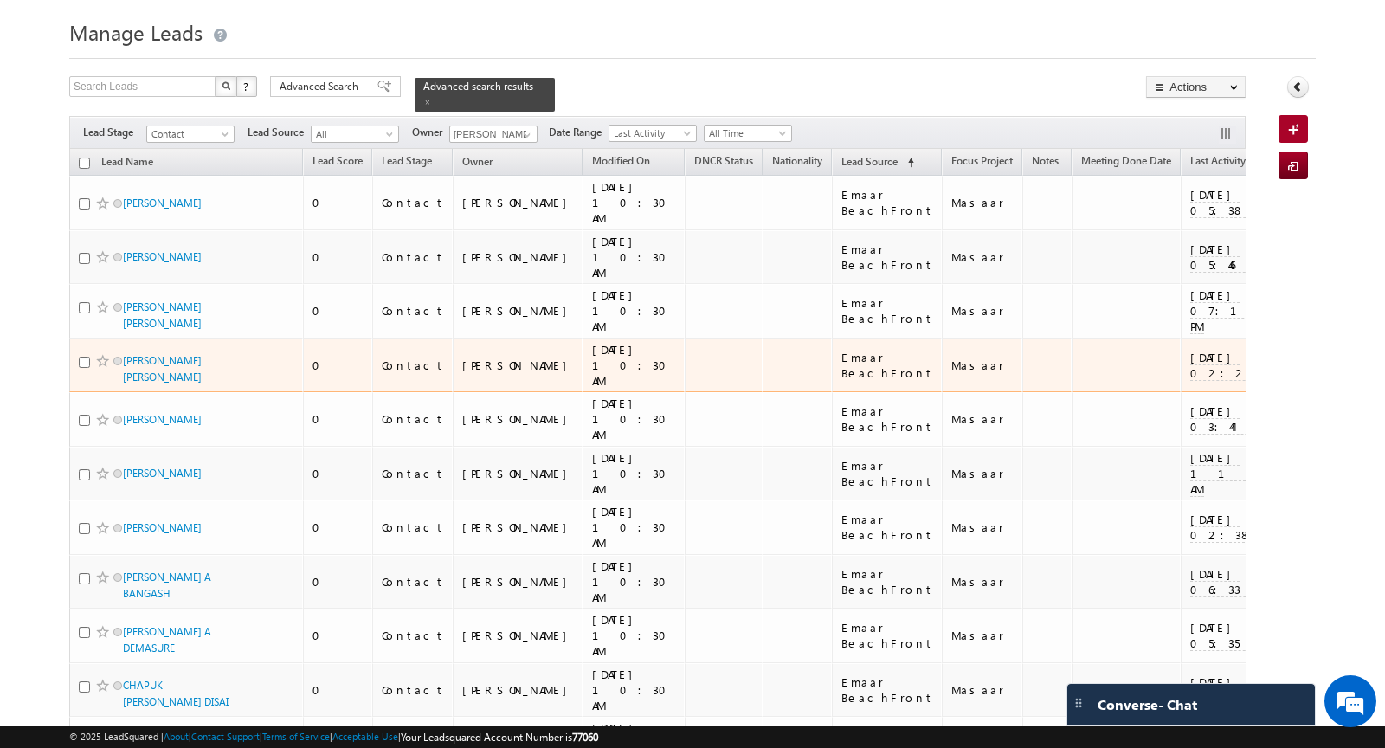
scroll to position [47, 0]
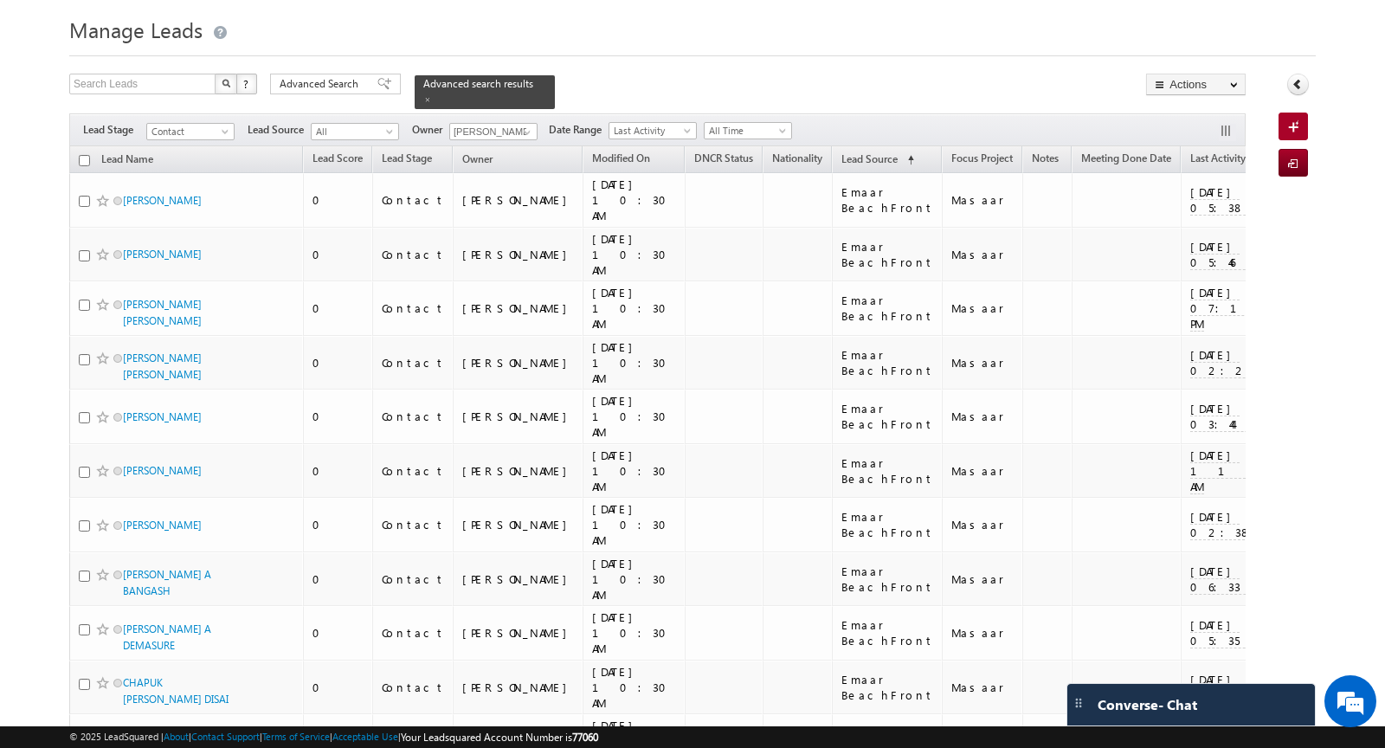
click at [83, 157] on input "checkbox" at bounding box center [84, 160] width 11 height 11
checkbox input "true"
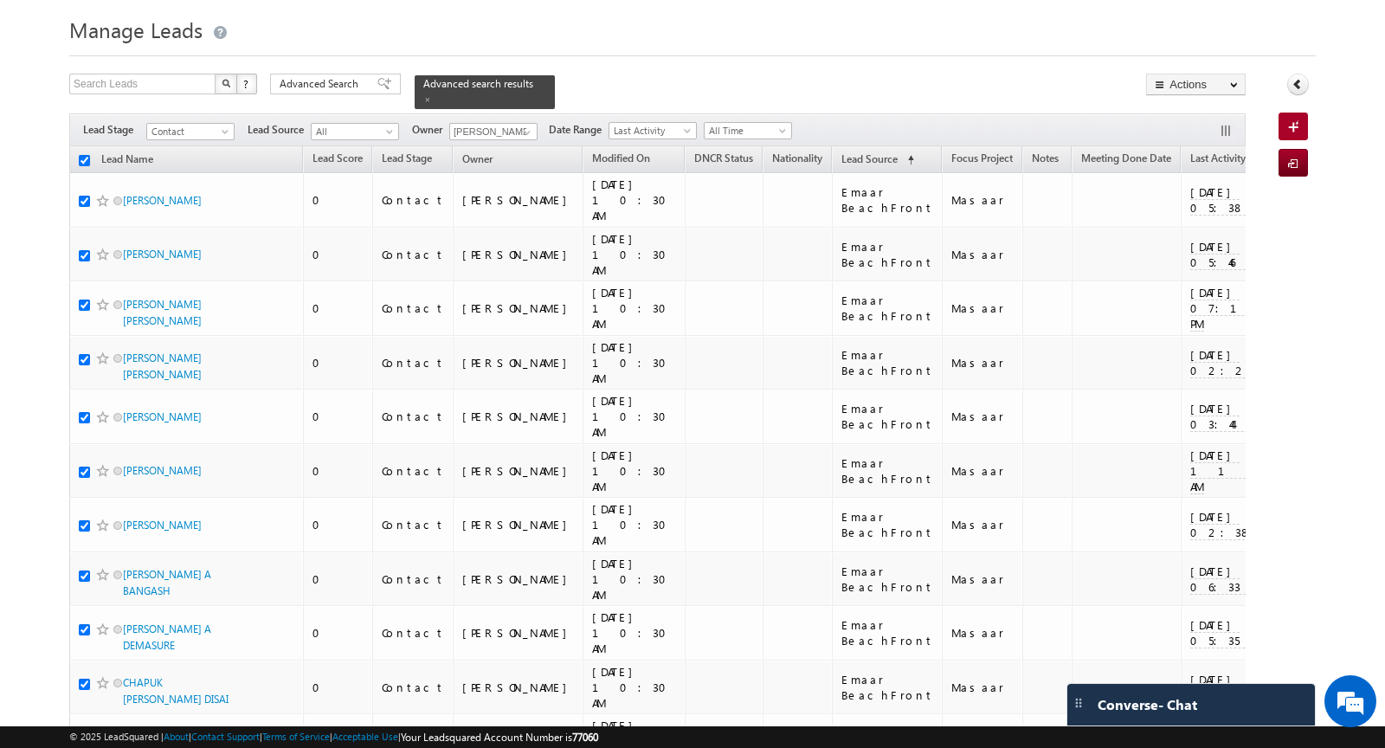
checkbox input "true"
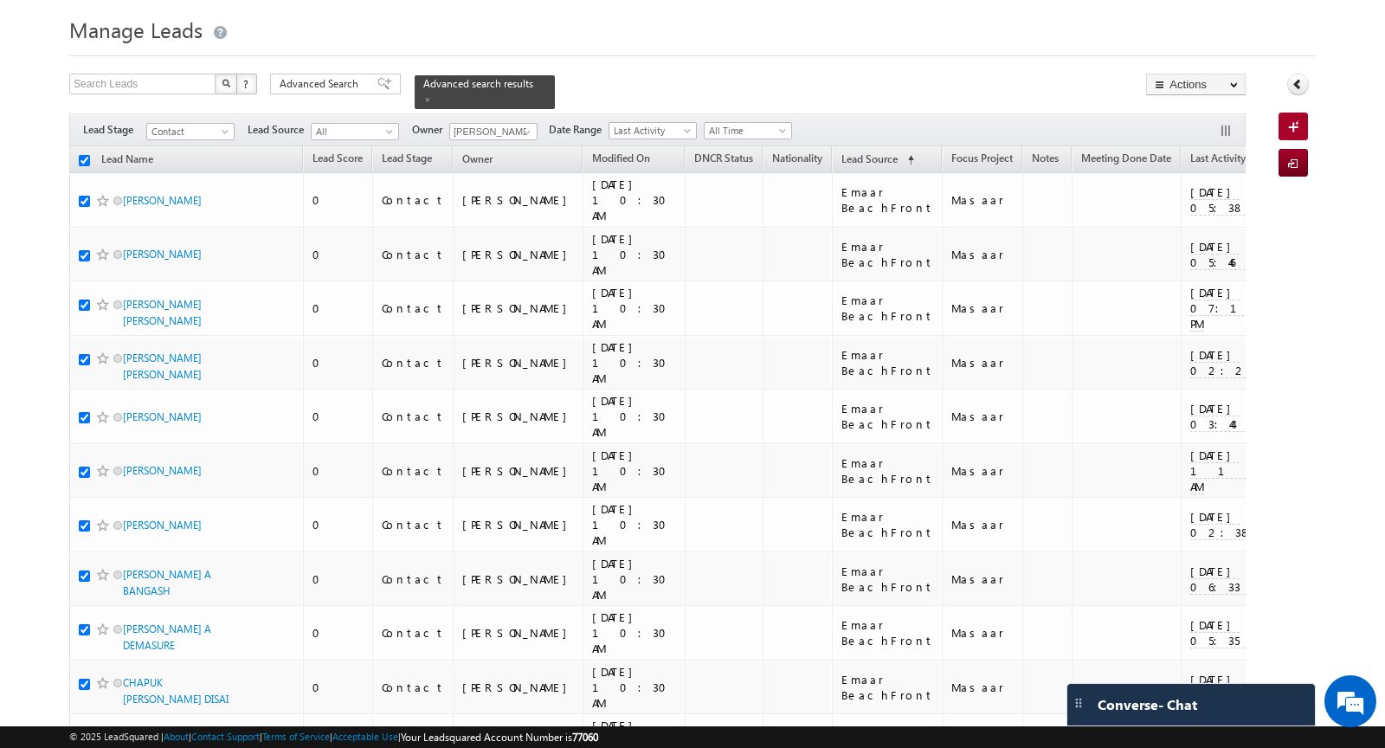
checkbox input "true"
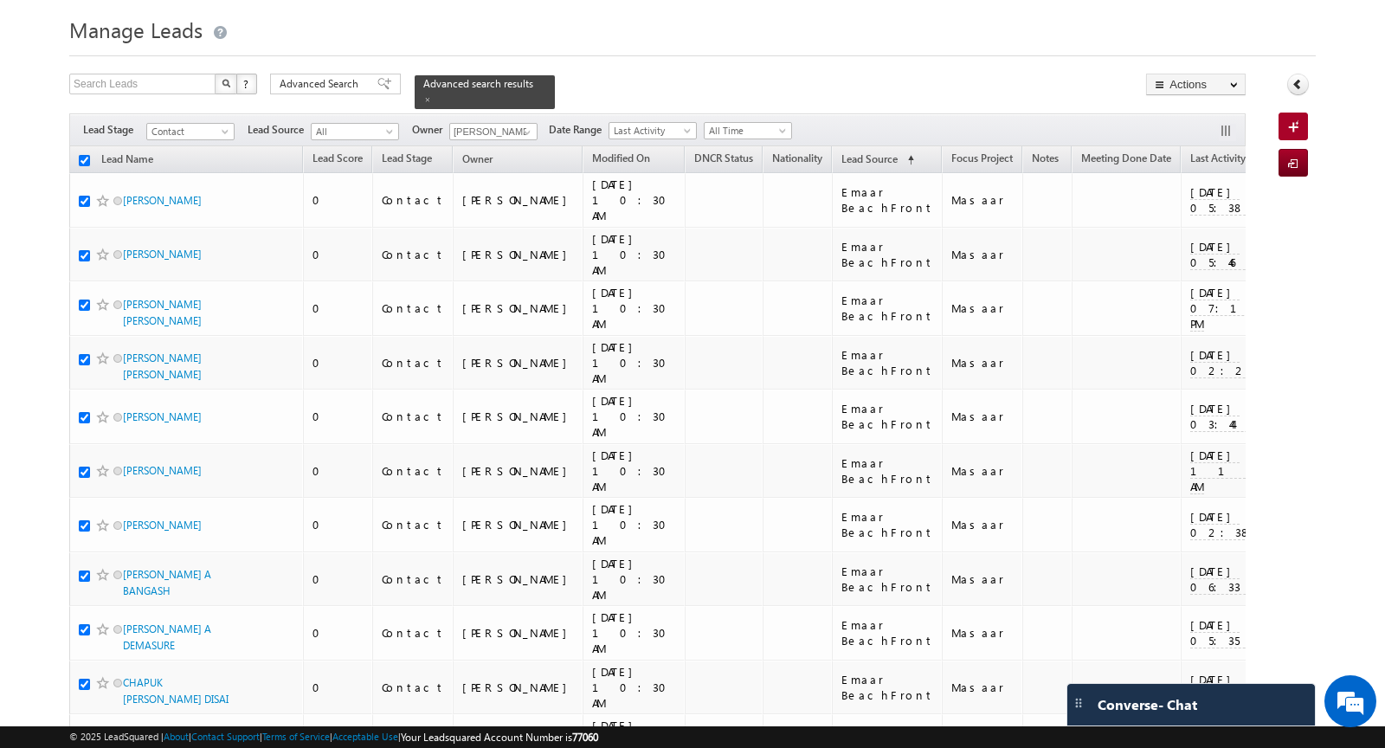
checkbox input "true"
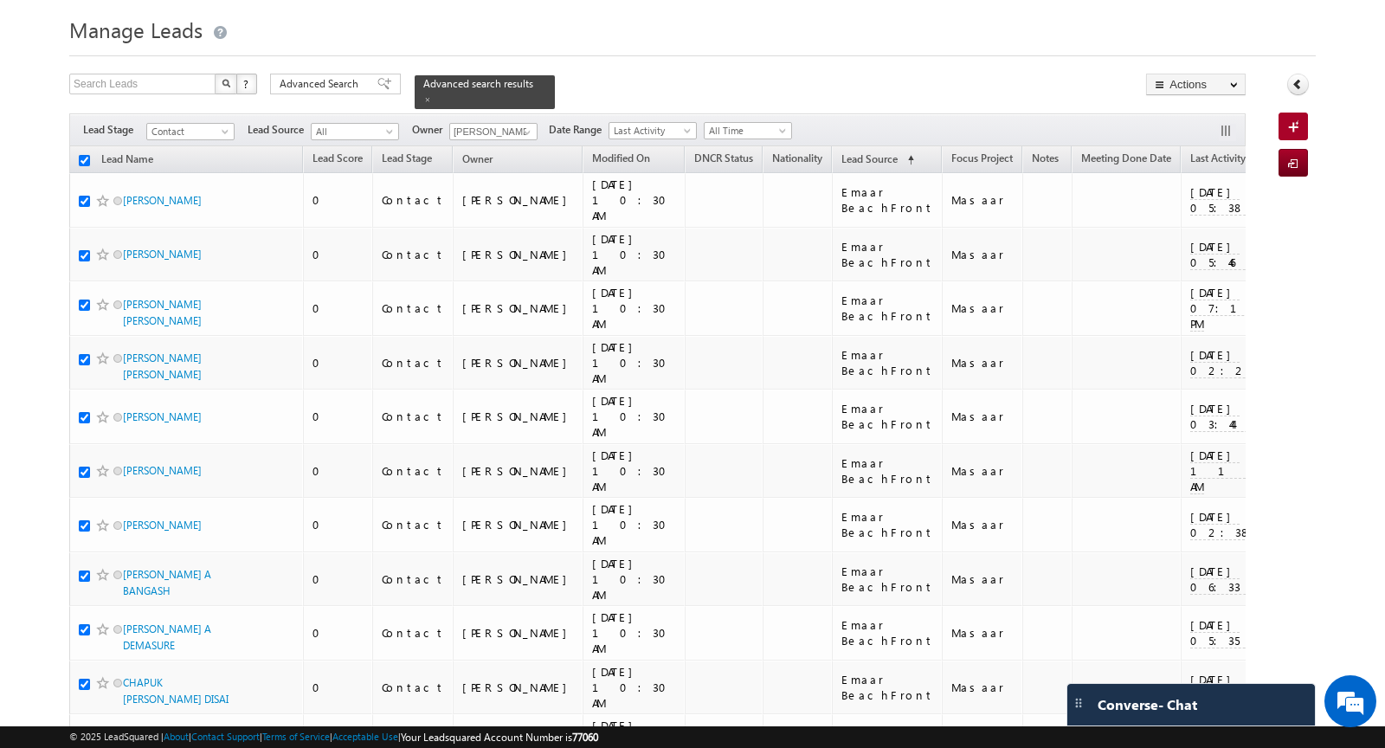
checkbox input "true"
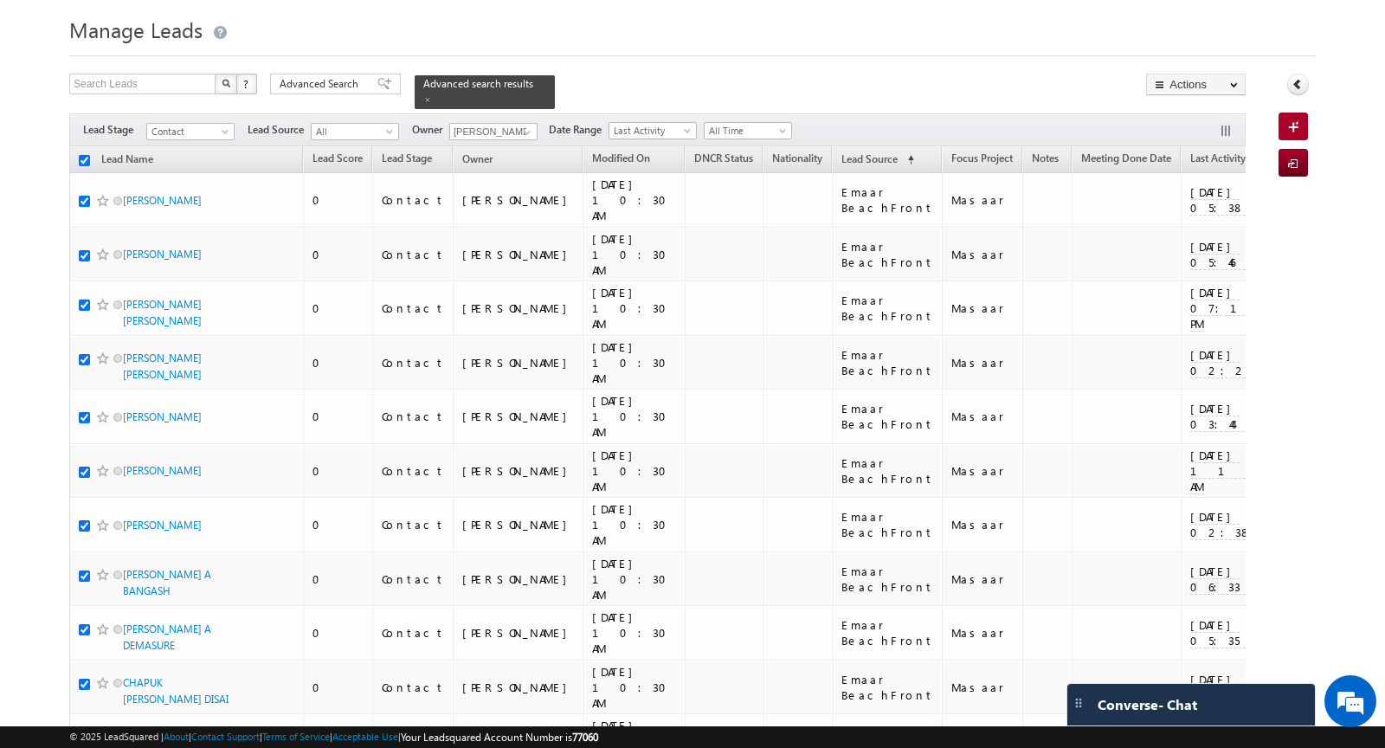
checkbox input "true"
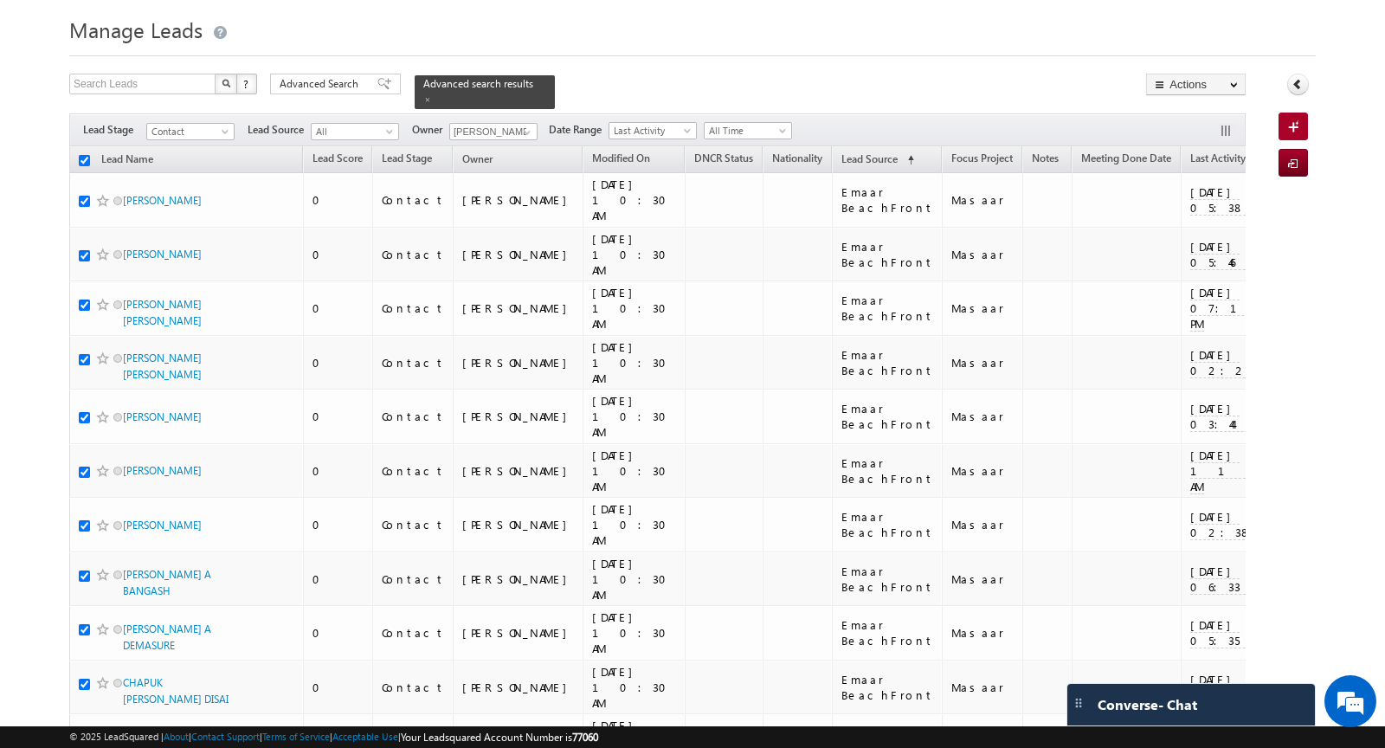
checkbox input "true"
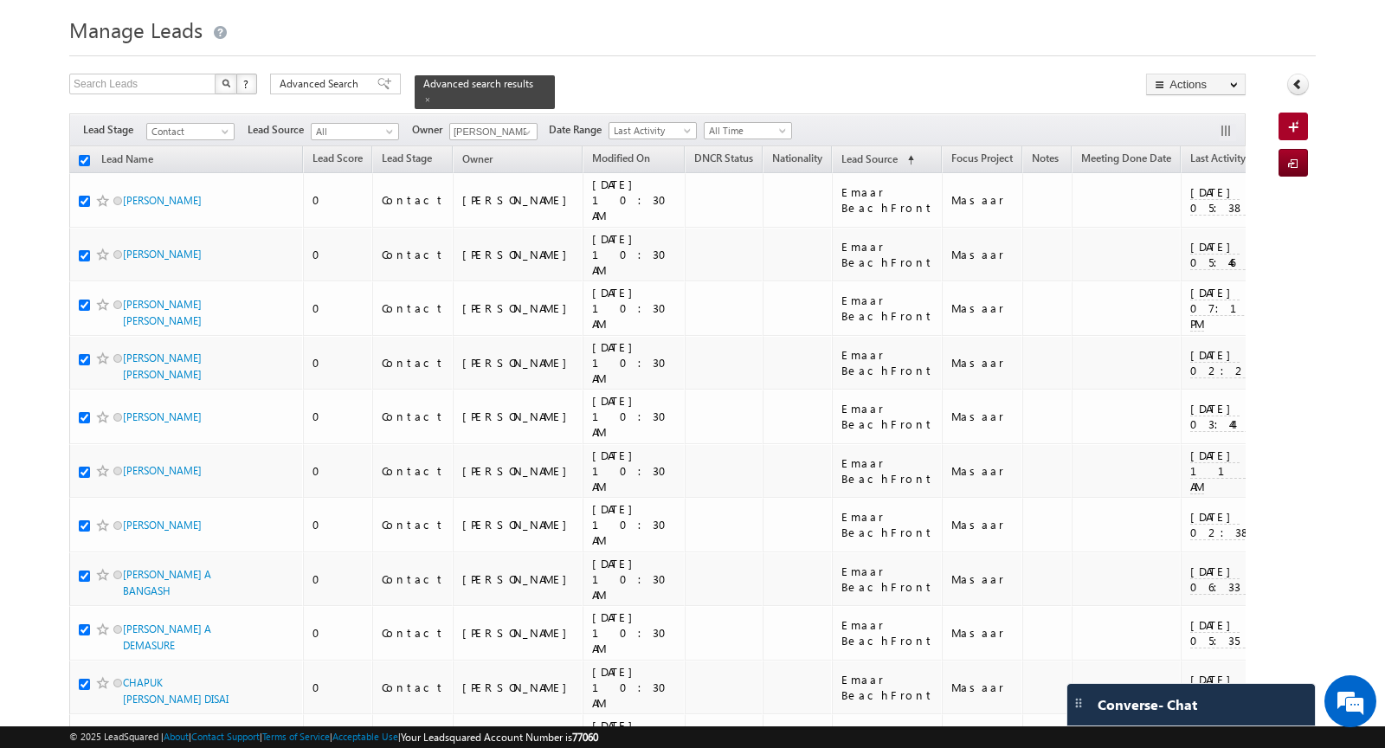
checkbox input "true"
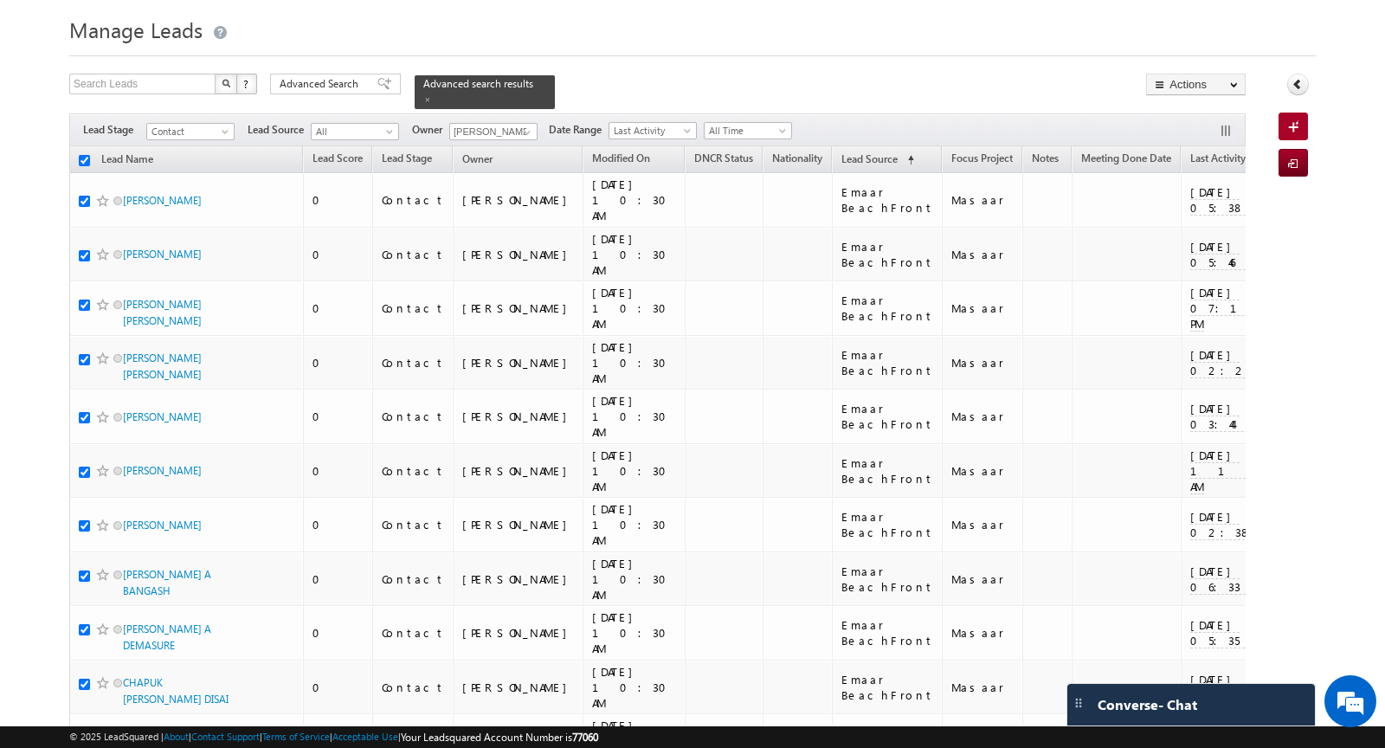
checkbox input "true"
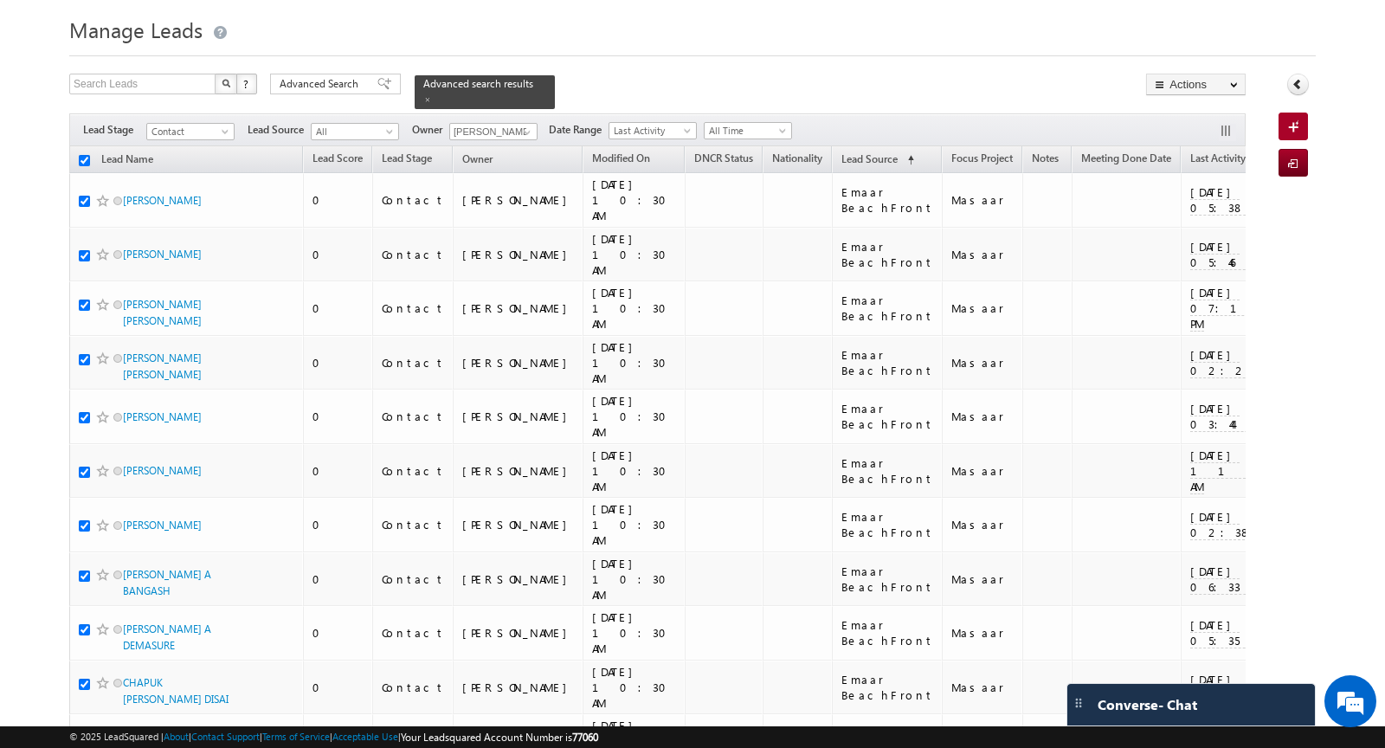
checkbox input "true"
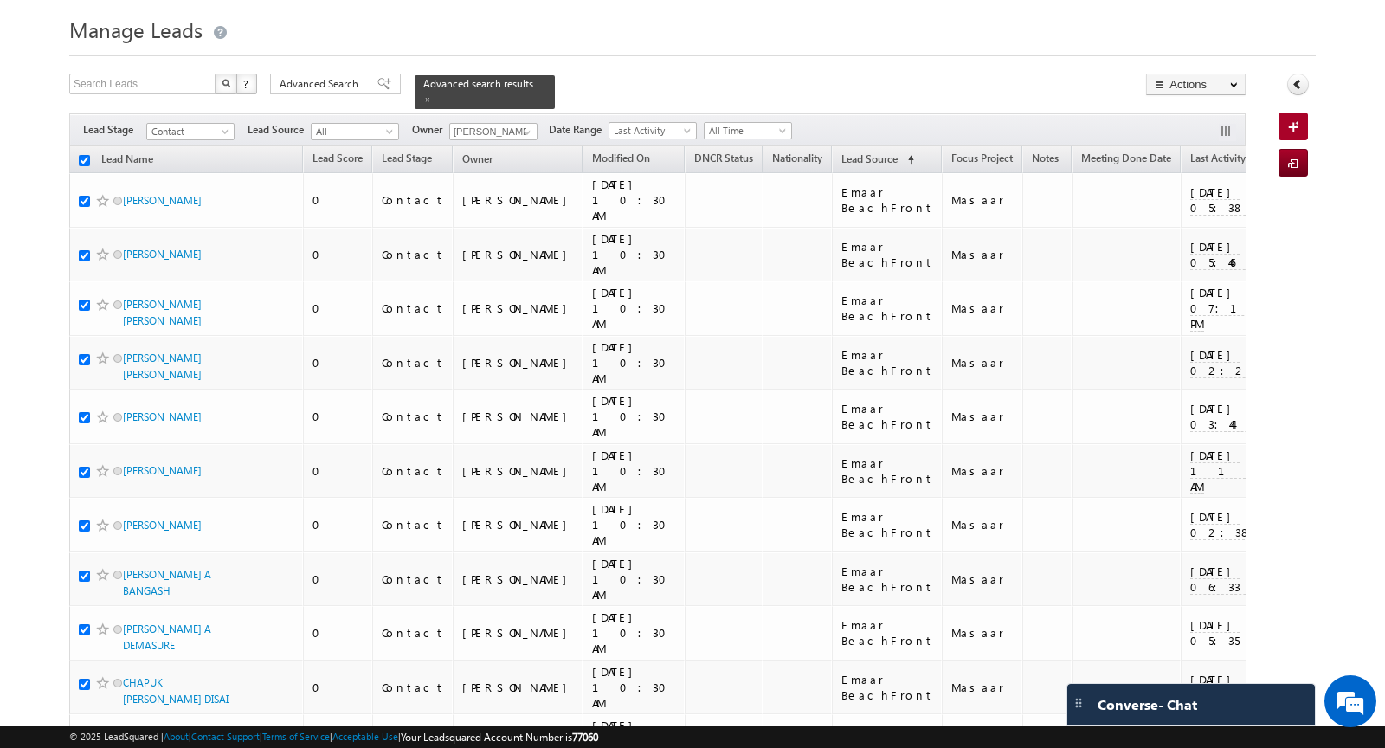
checkbox input "true"
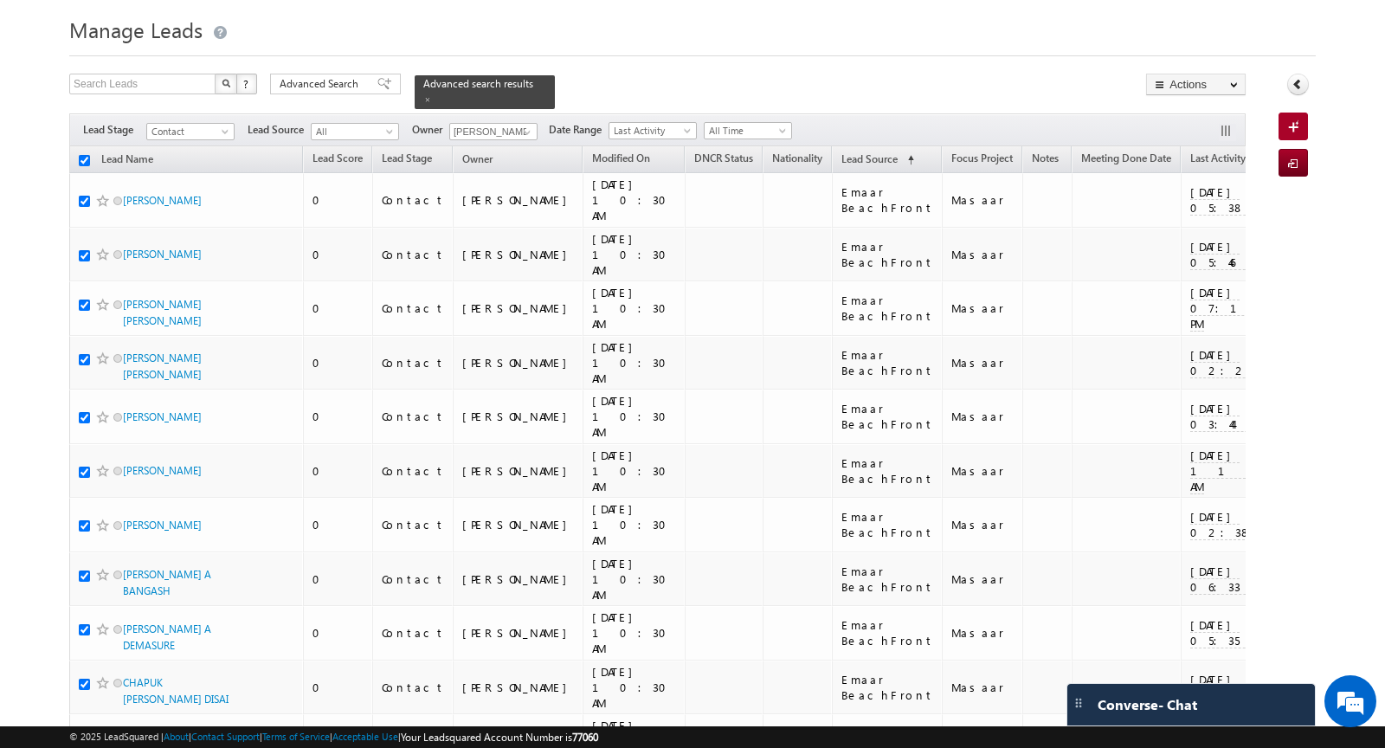
checkbox input "true"
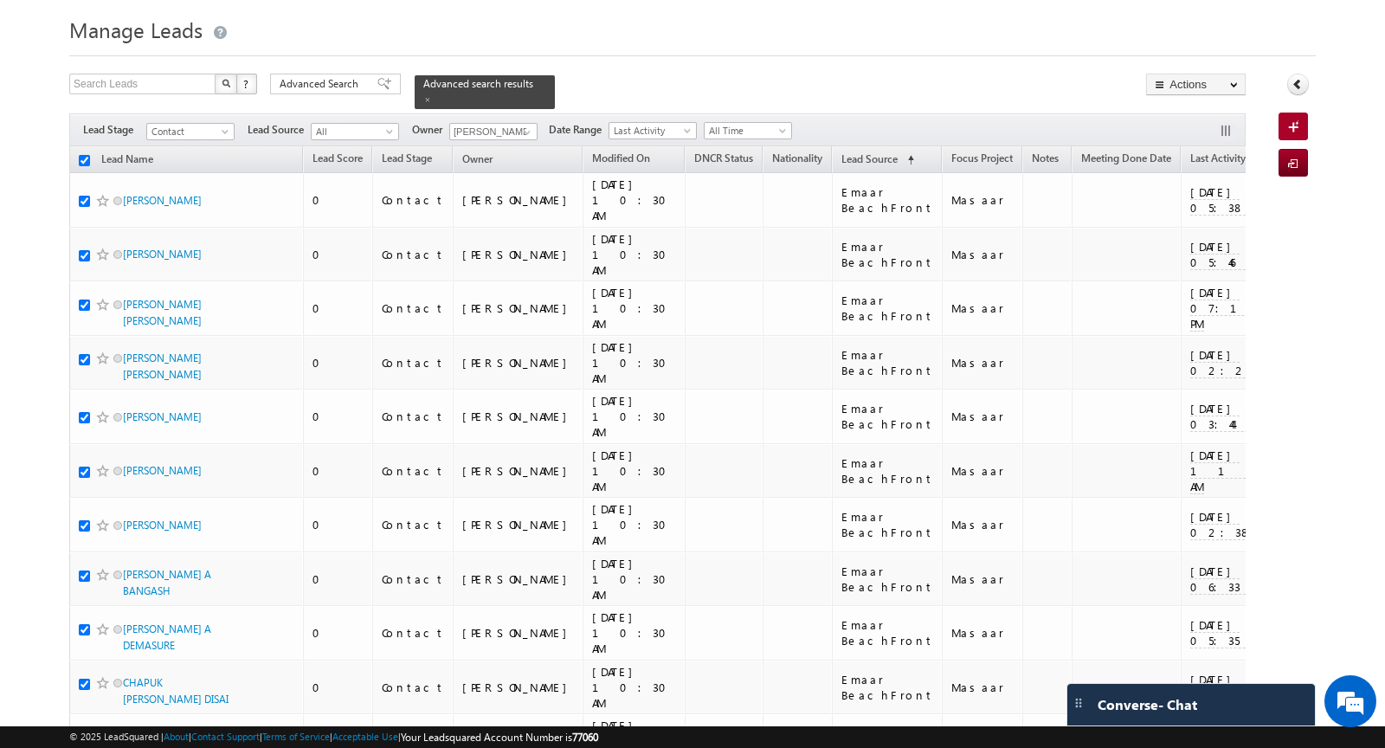
checkbox input "true"
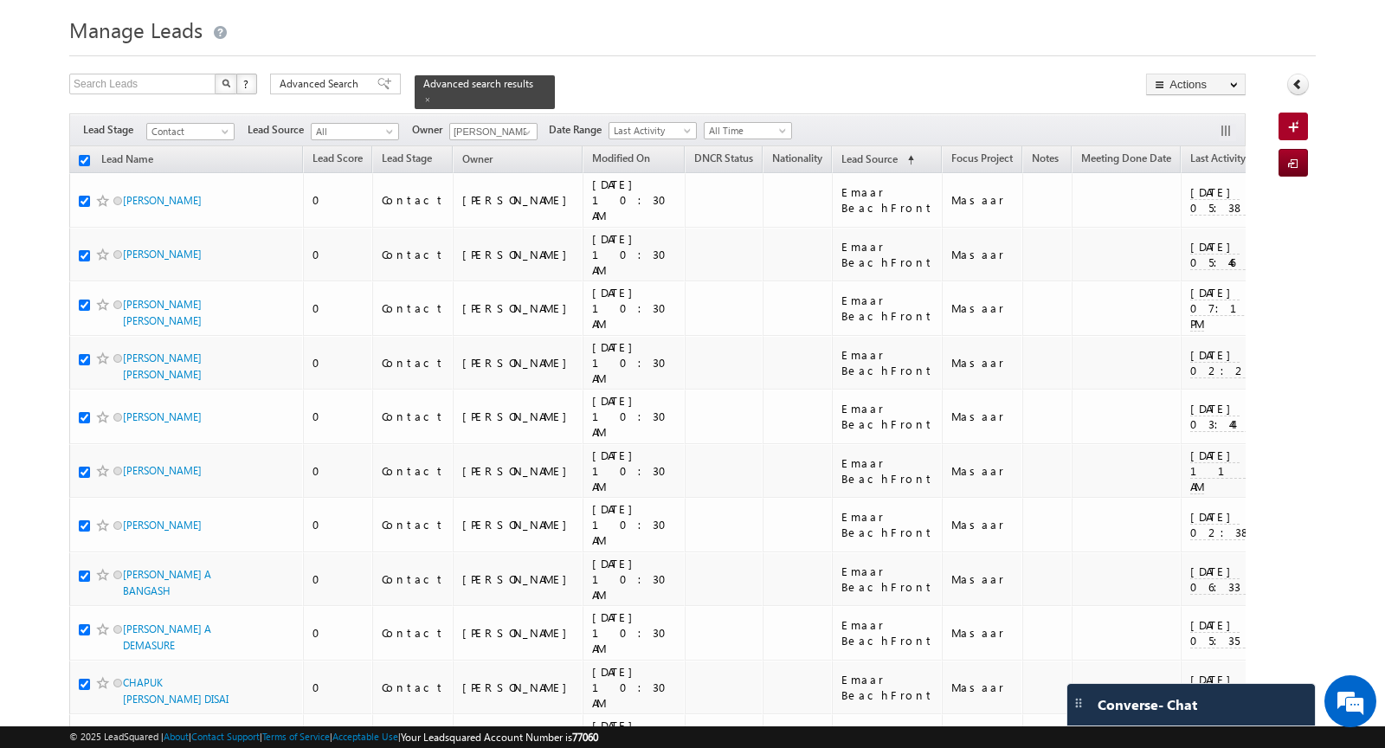
checkbox input "true"
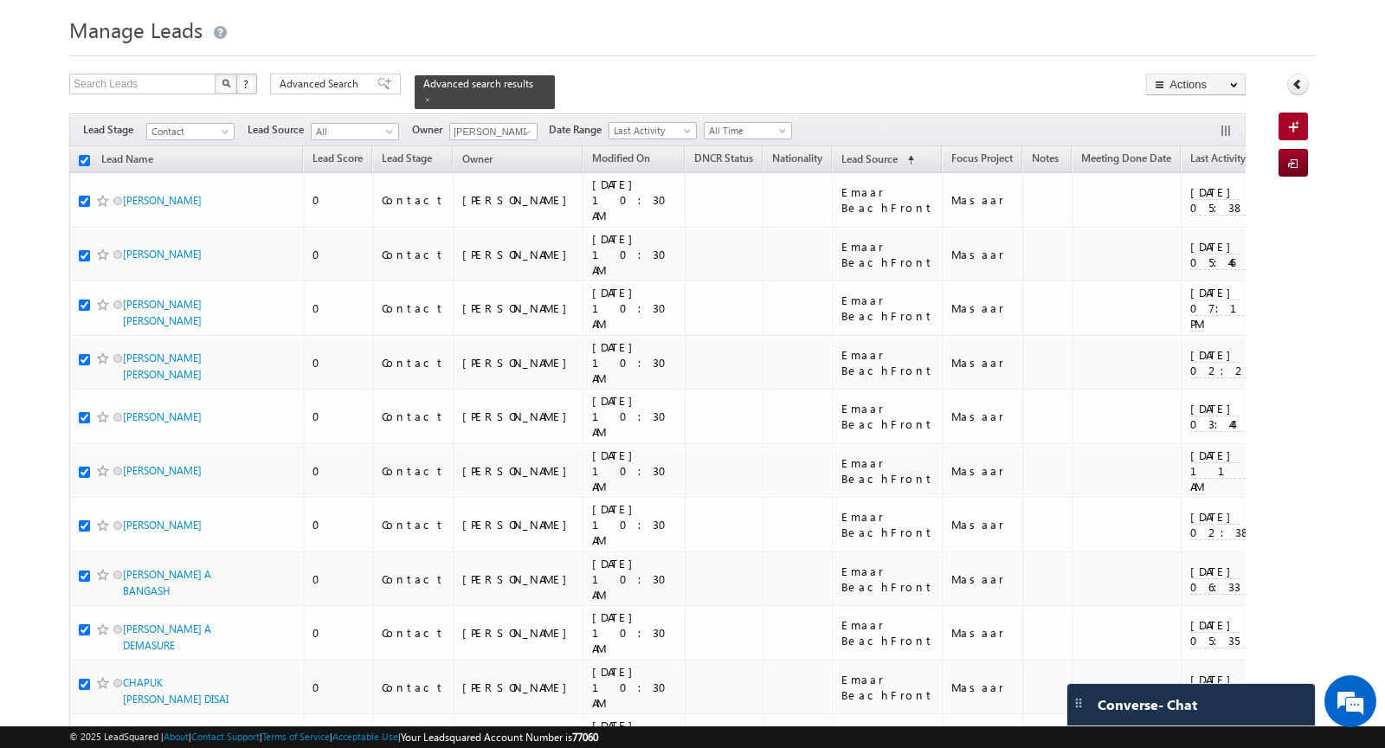
checkbox input "true"
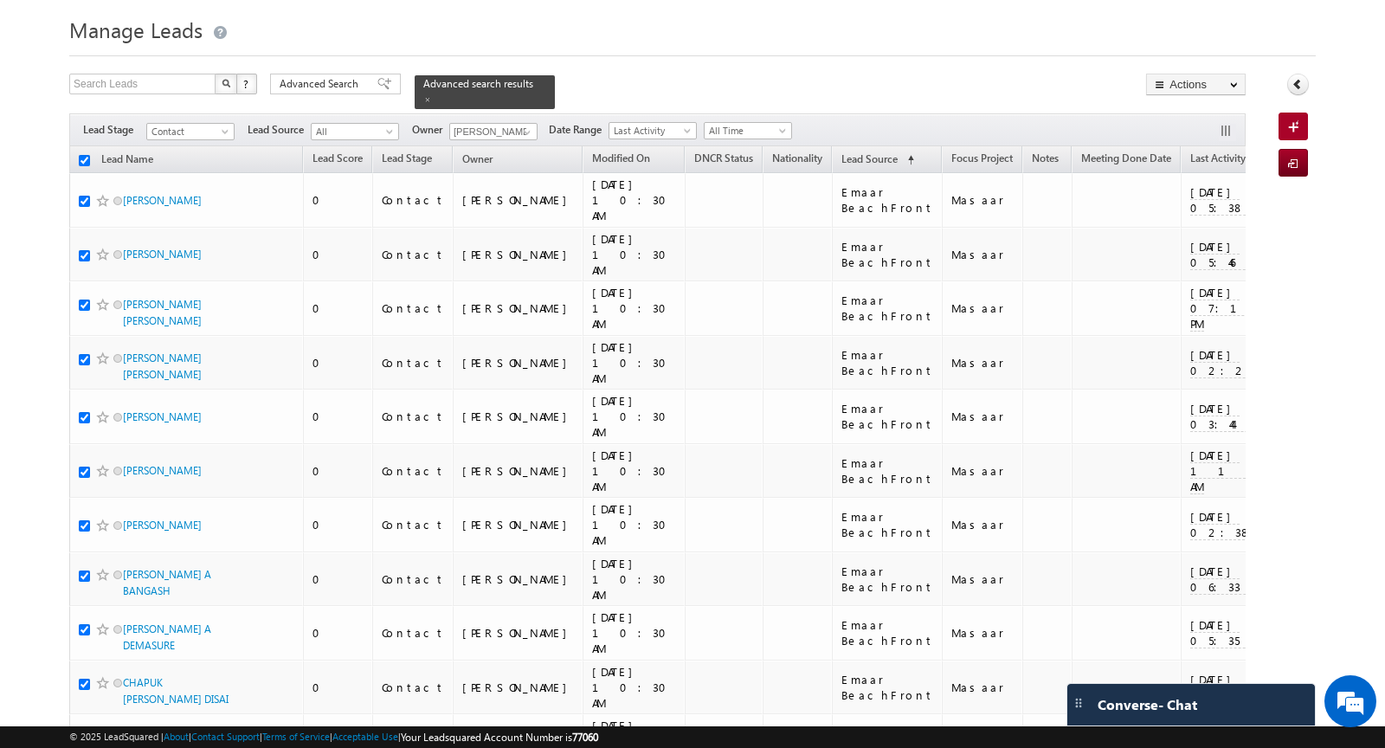
checkbox input "true"
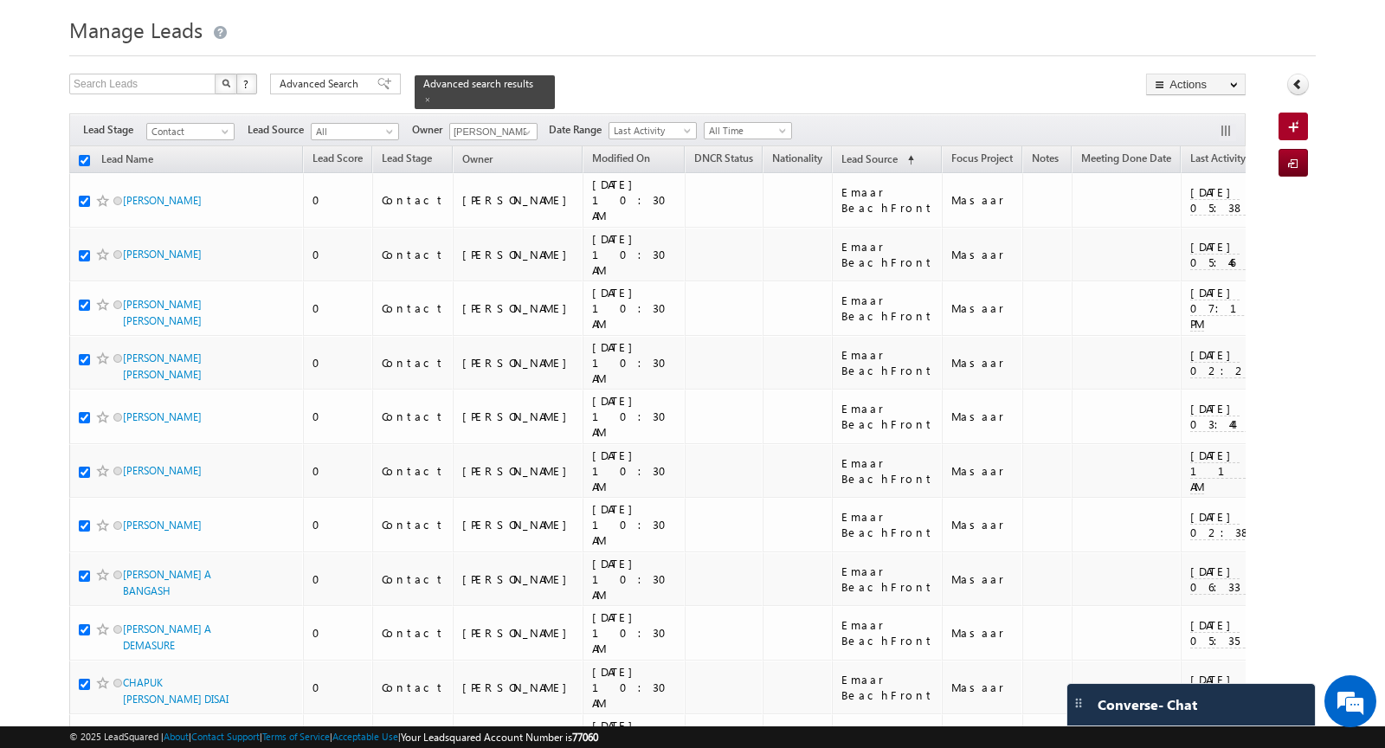
checkbox input "true"
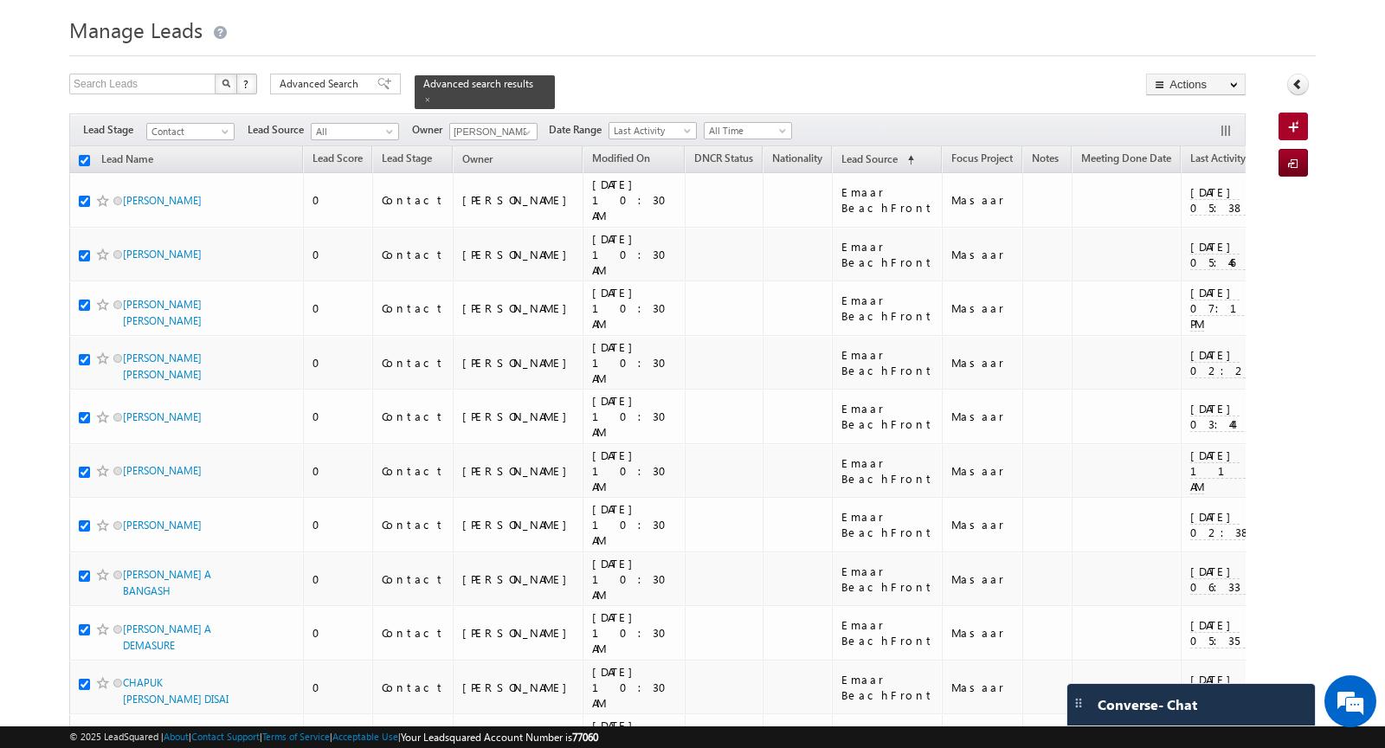
checkbox input "true"
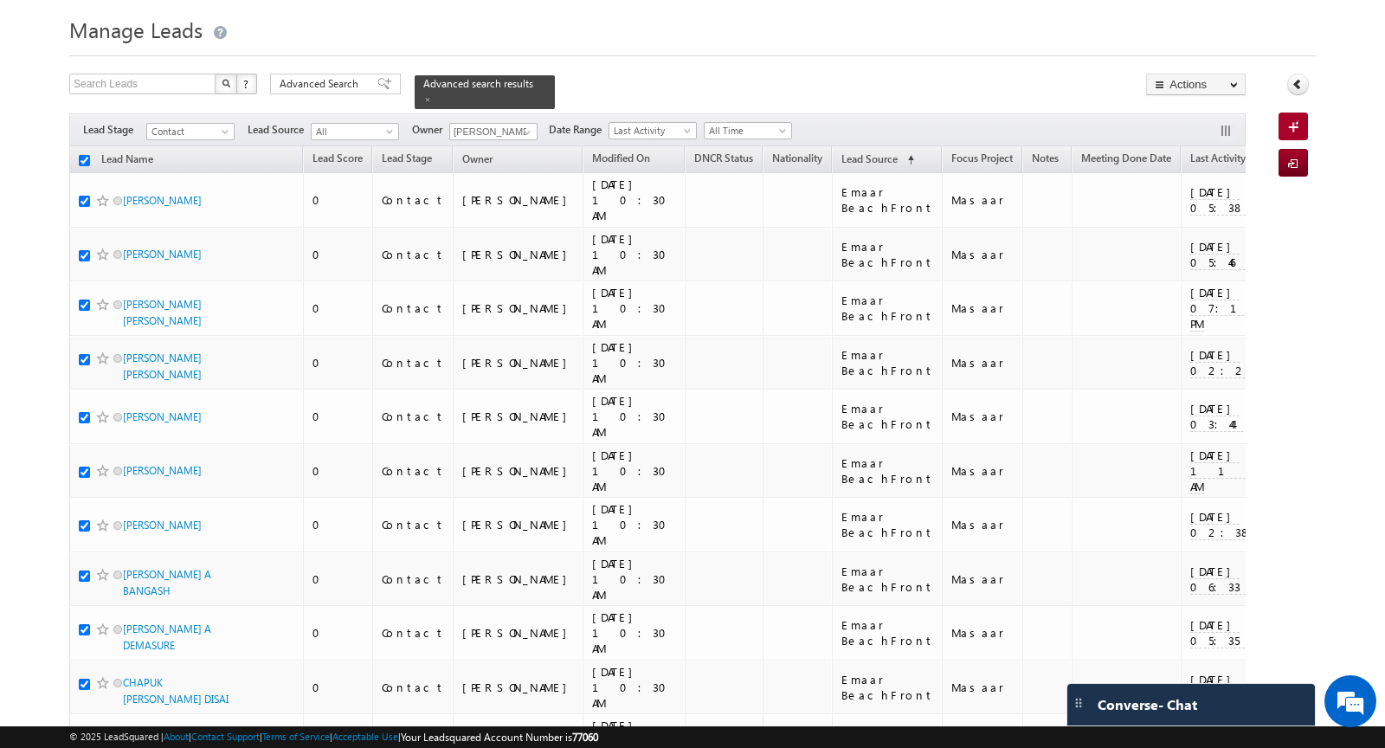
checkbox input "true"
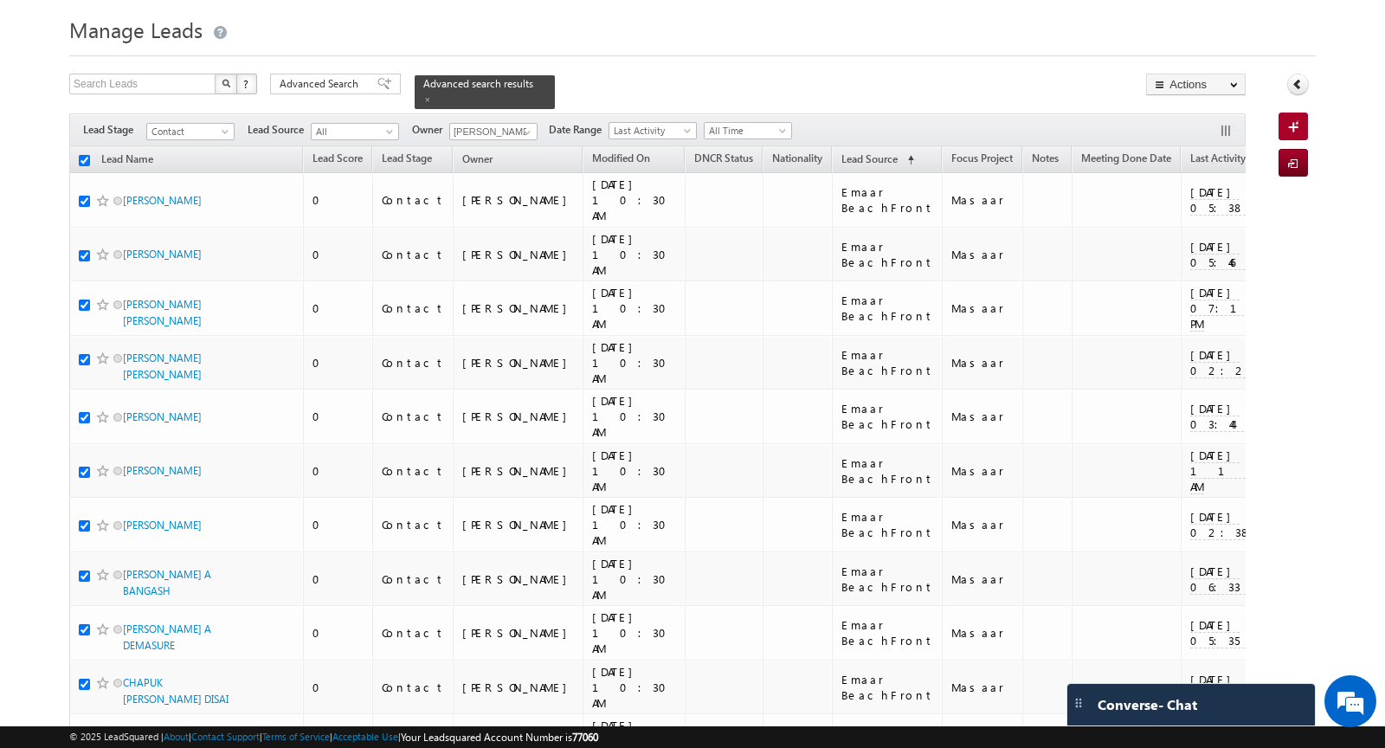
checkbox input "true"
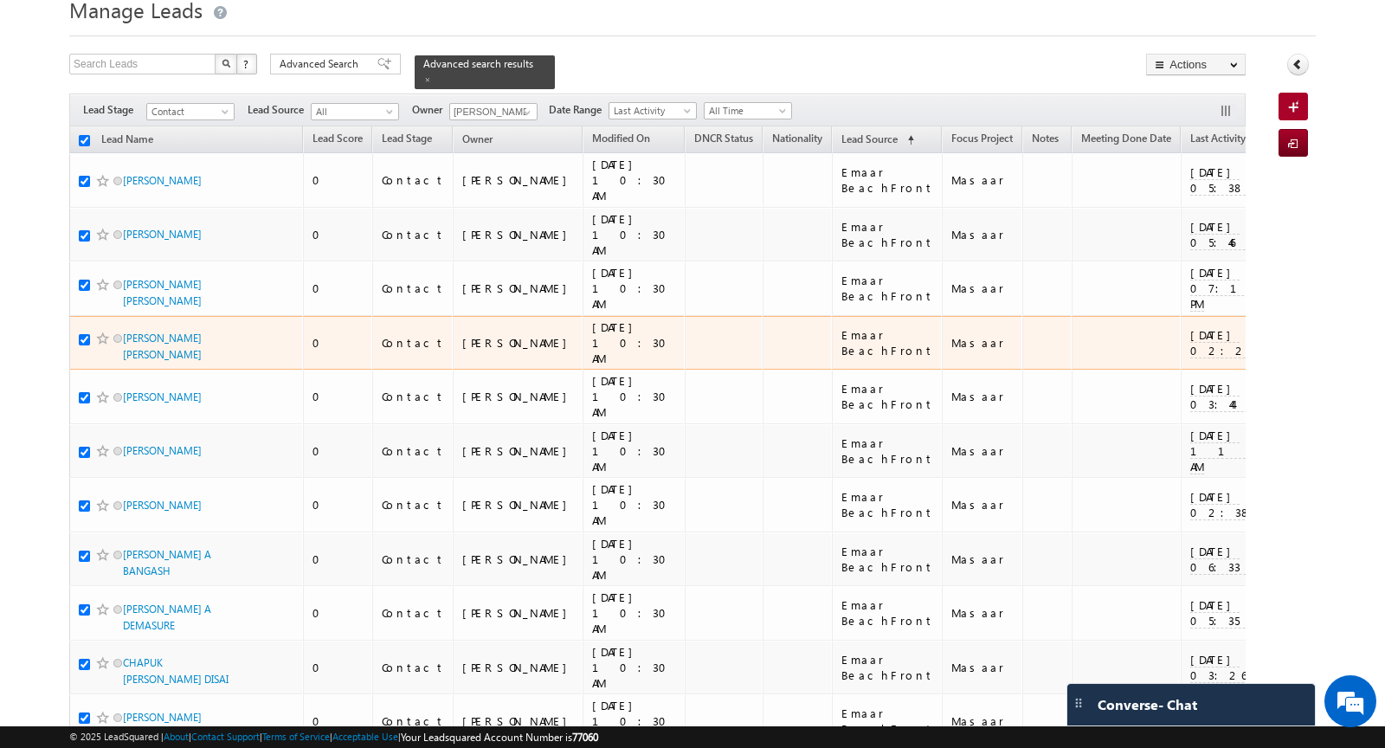
scroll to position [0, 0]
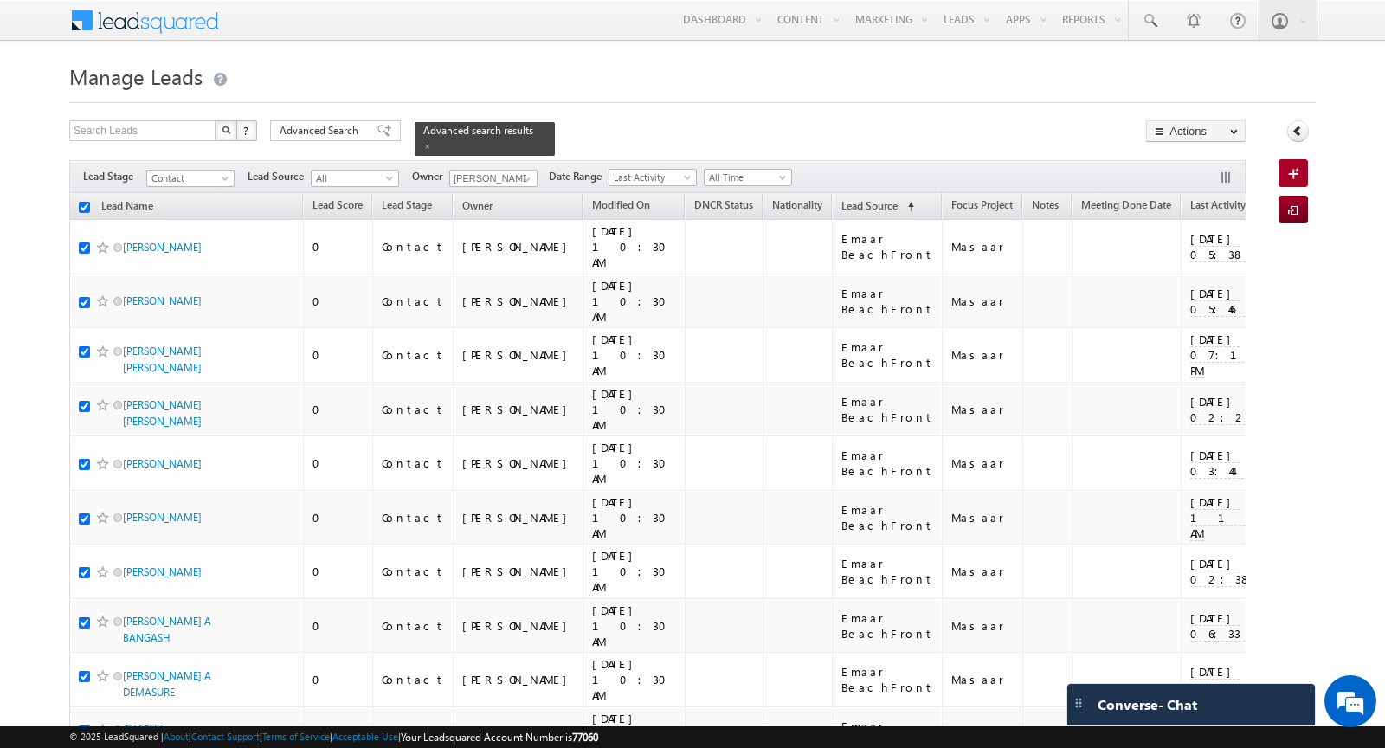
click at [927, 71] on h1 "Manage Leads" at bounding box center [692, 75] width 1246 height 34
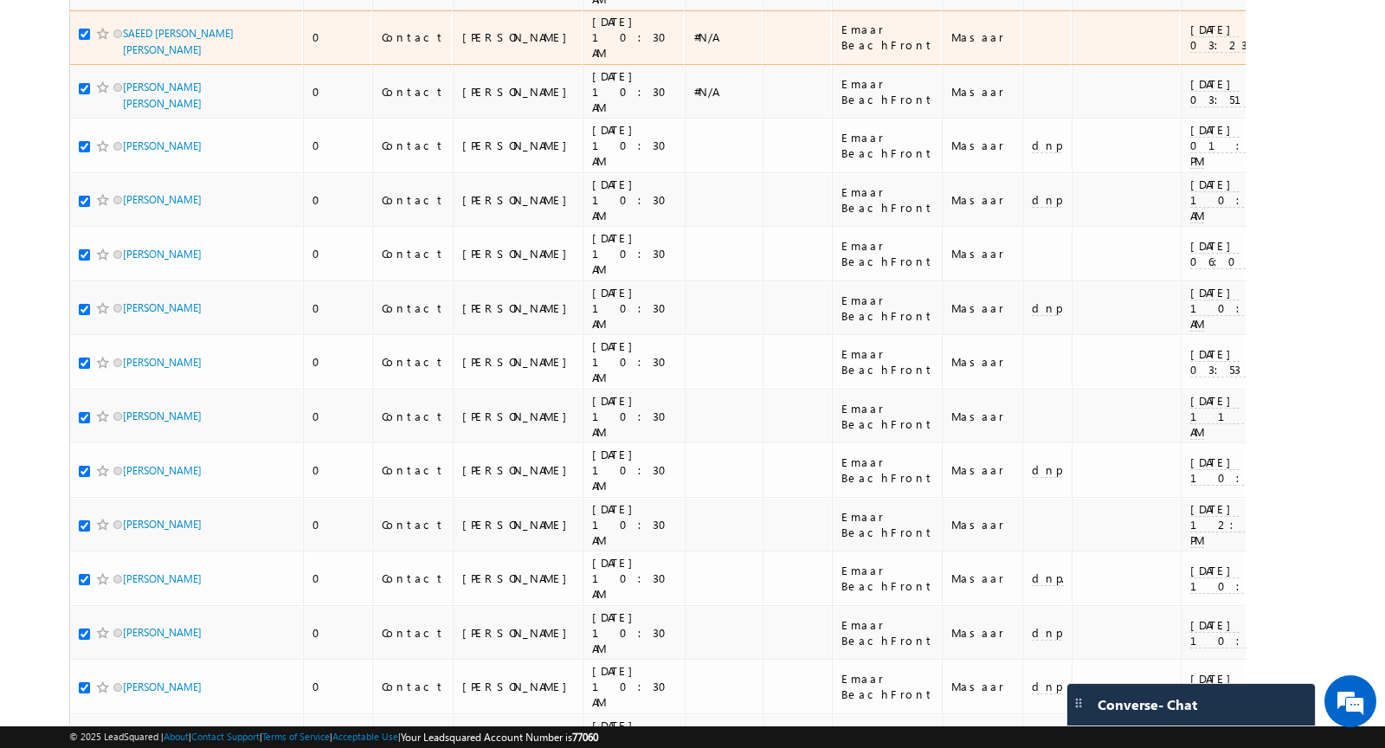
scroll to position [4009, 0]
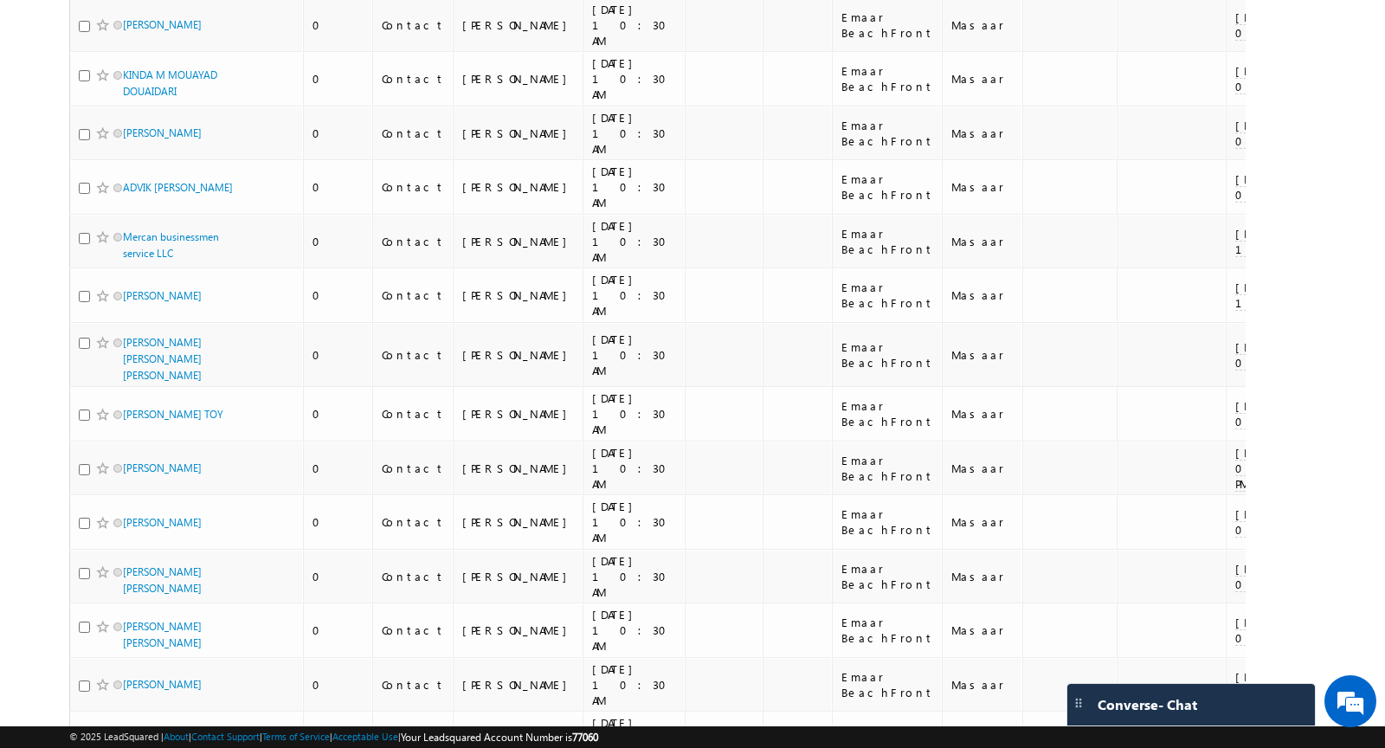
scroll to position [3777, 0]
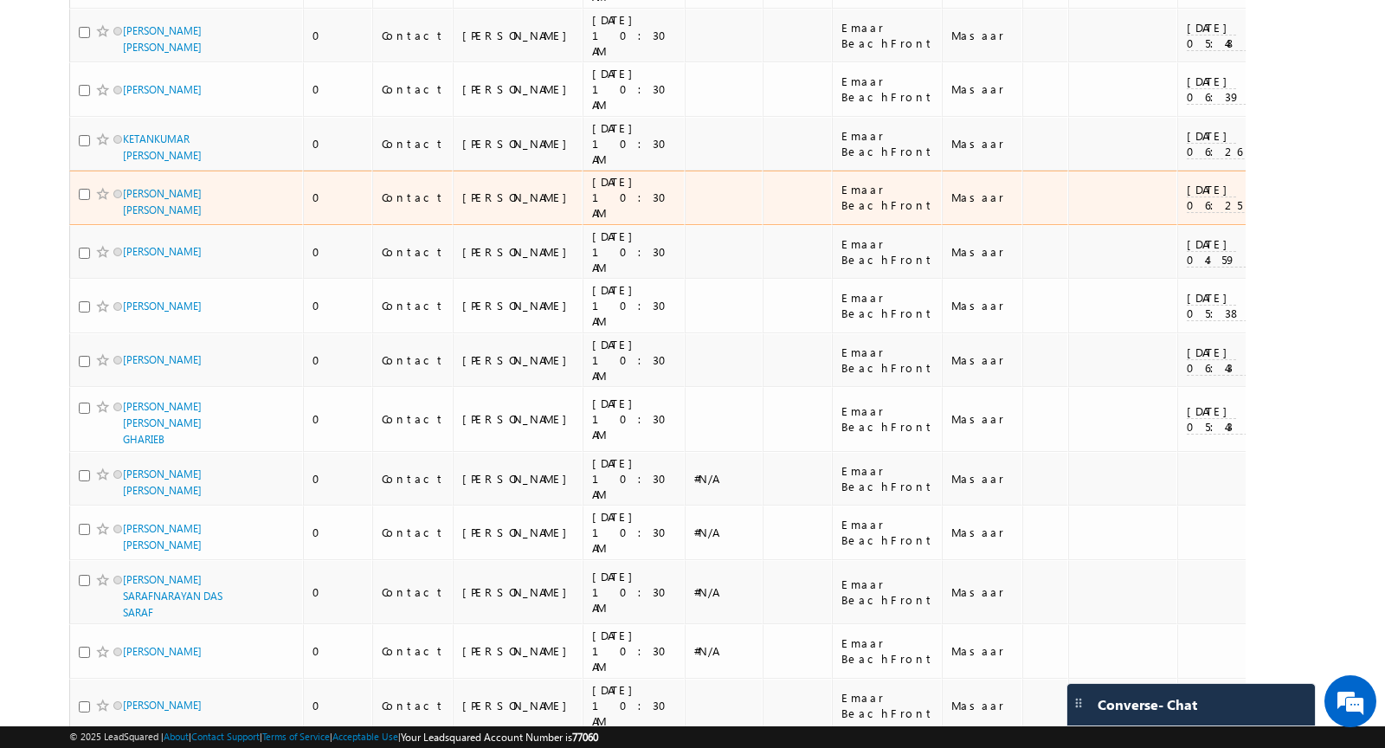
scroll to position [0, 0]
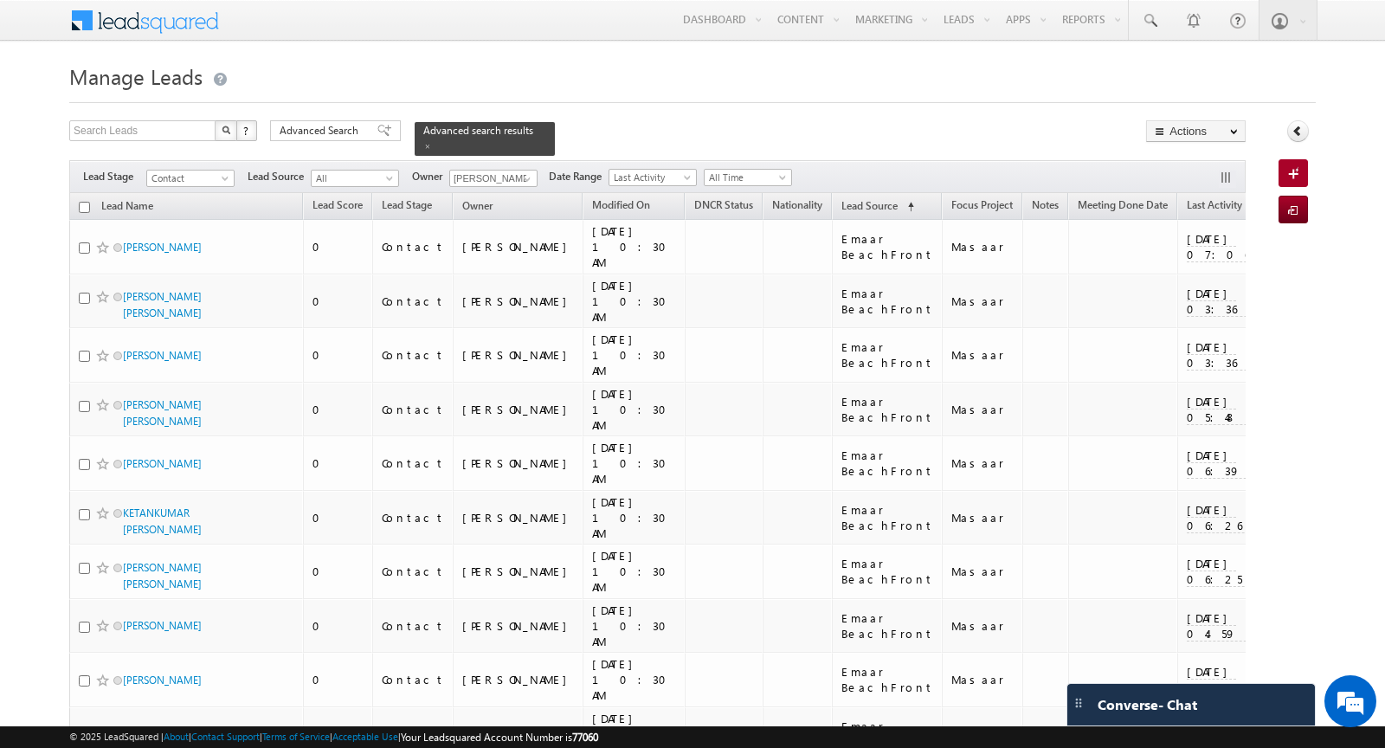
click at [86, 208] on input "checkbox" at bounding box center [84, 207] width 11 height 11
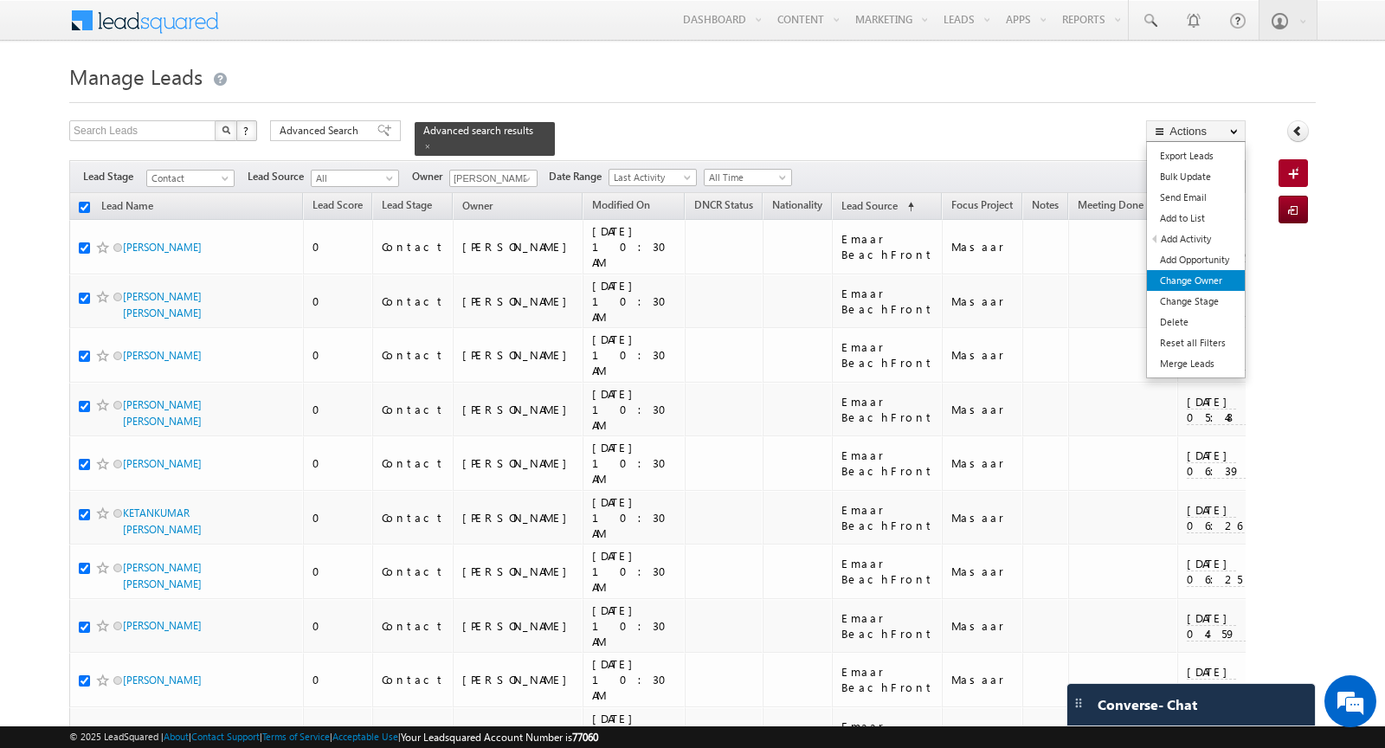
click at [1199, 270] on link "Change Owner" at bounding box center [1196, 280] width 98 height 21
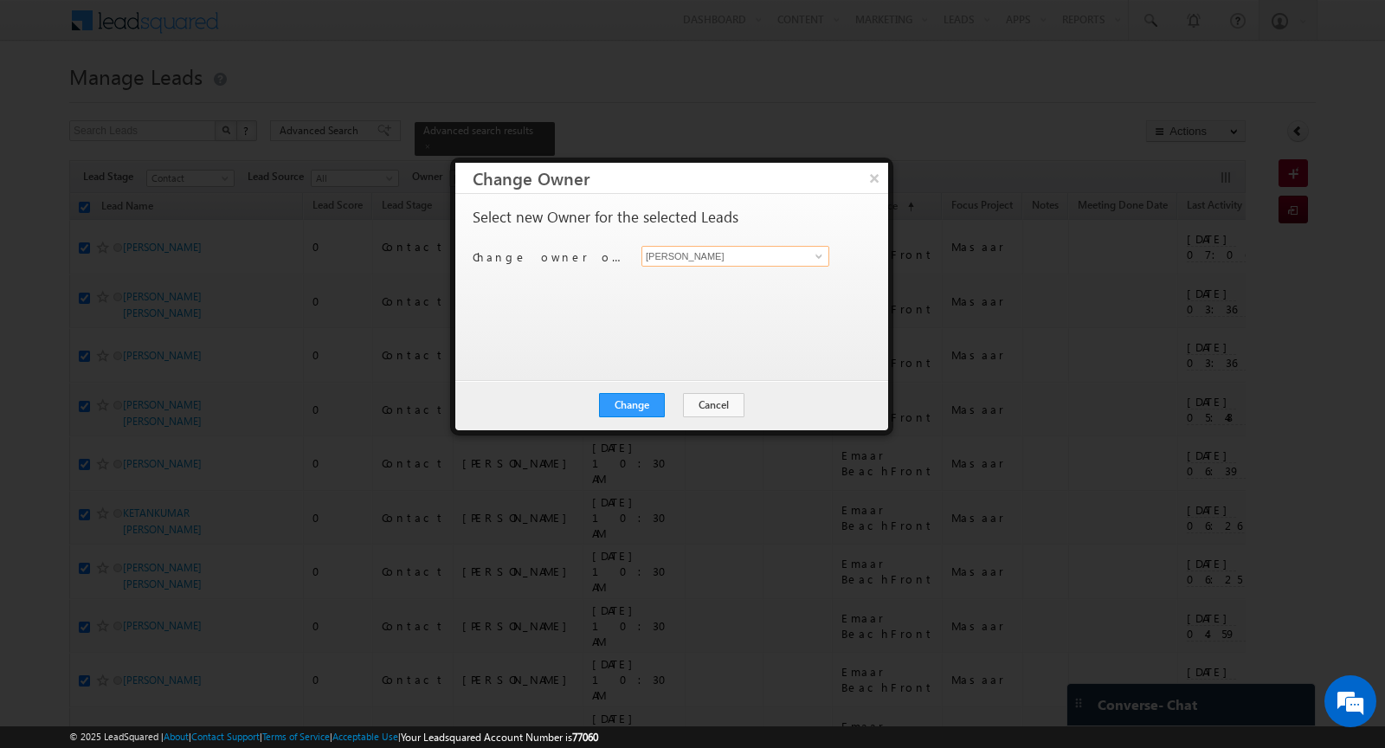
click at [747, 254] on input "[PERSON_NAME]" at bounding box center [735, 256] width 188 height 21
click at [812, 250] on span at bounding box center [819, 256] width 14 height 14
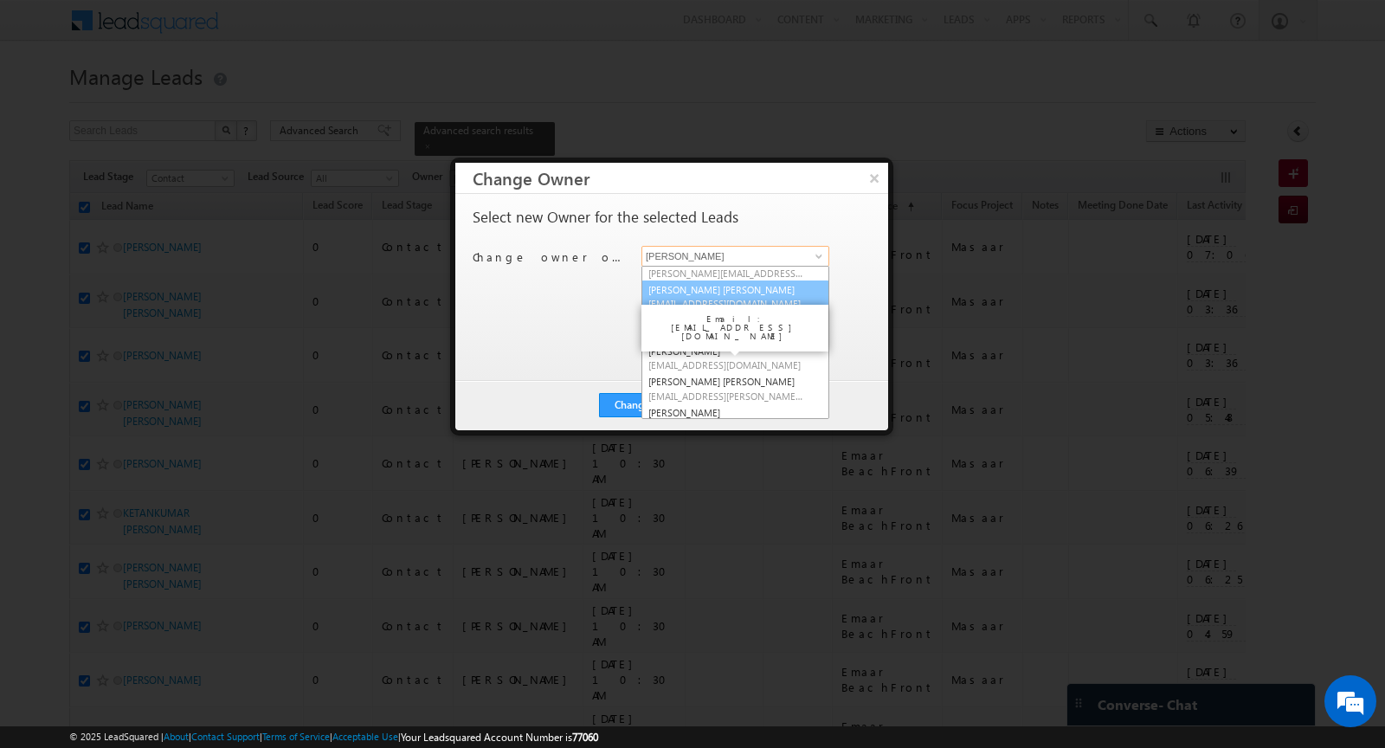
scroll to position [81, 0]
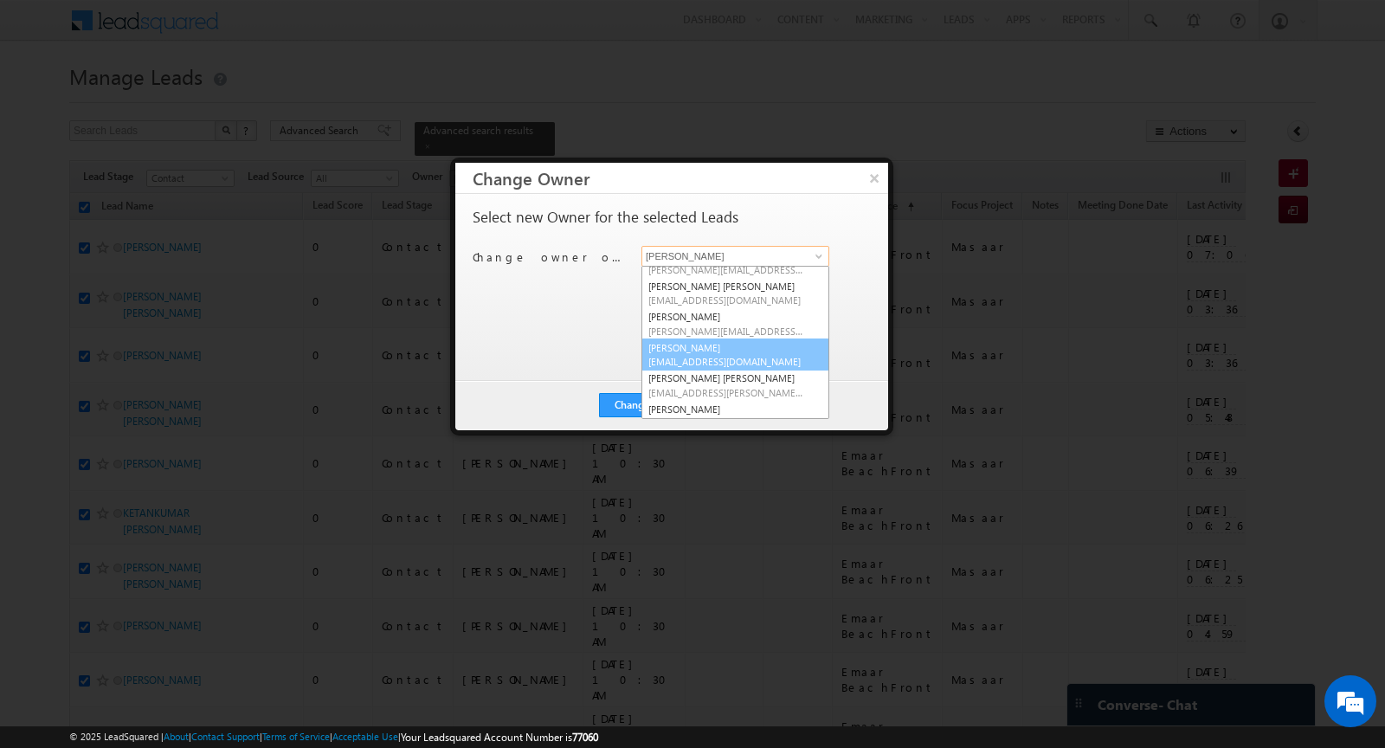
click at [710, 359] on span "[EMAIL_ADDRESS][DOMAIN_NAME]" at bounding box center [726, 361] width 156 height 13
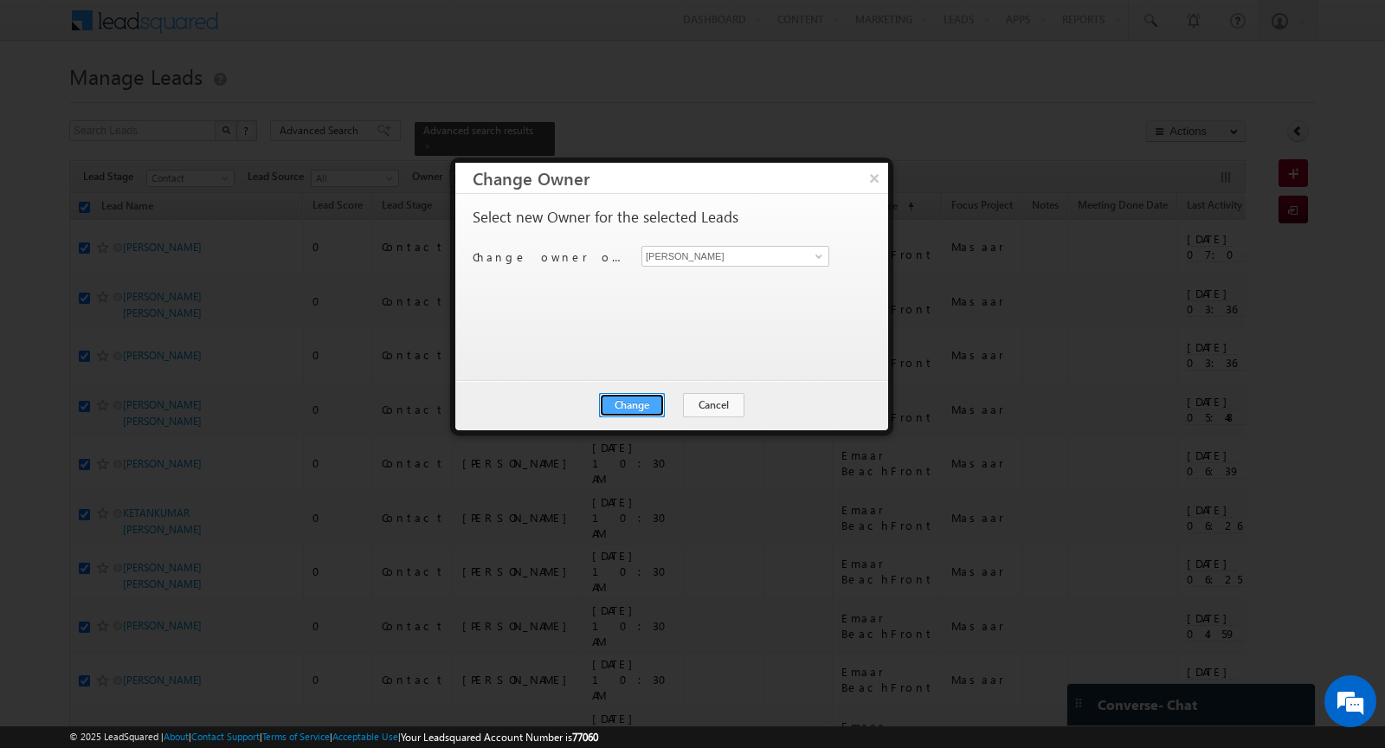
click at [625, 403] on button "Change" at bounding box center [632, 405] width 66 height 24
click at [691, 405] on button "Close" at bounding box center [674, 405] width 55 height 24
